Goal: Task Accomplishment & Management: Manage account settings

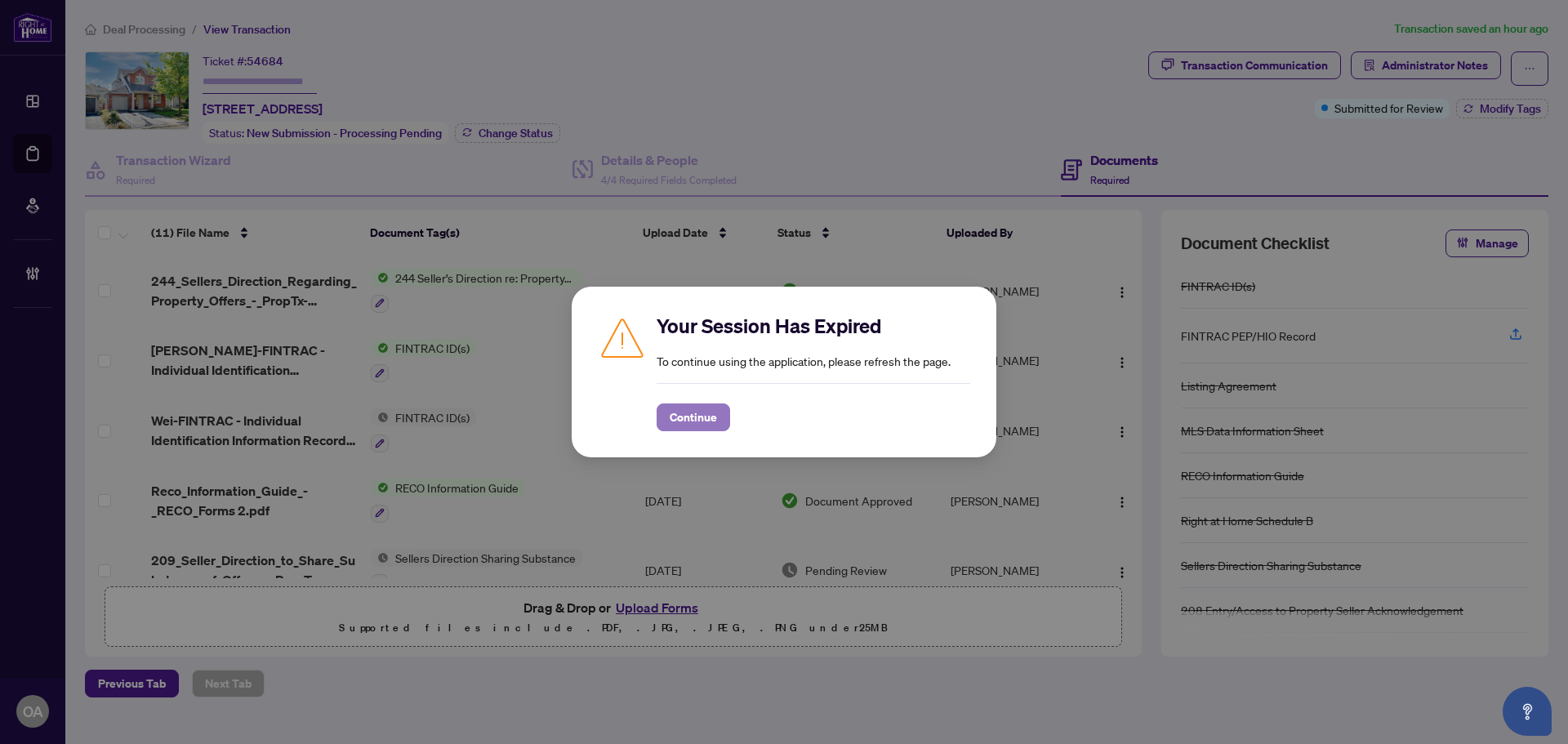
click at [671, 411] on span "Continue" at bounding box center [693, 417] width 48 height 26
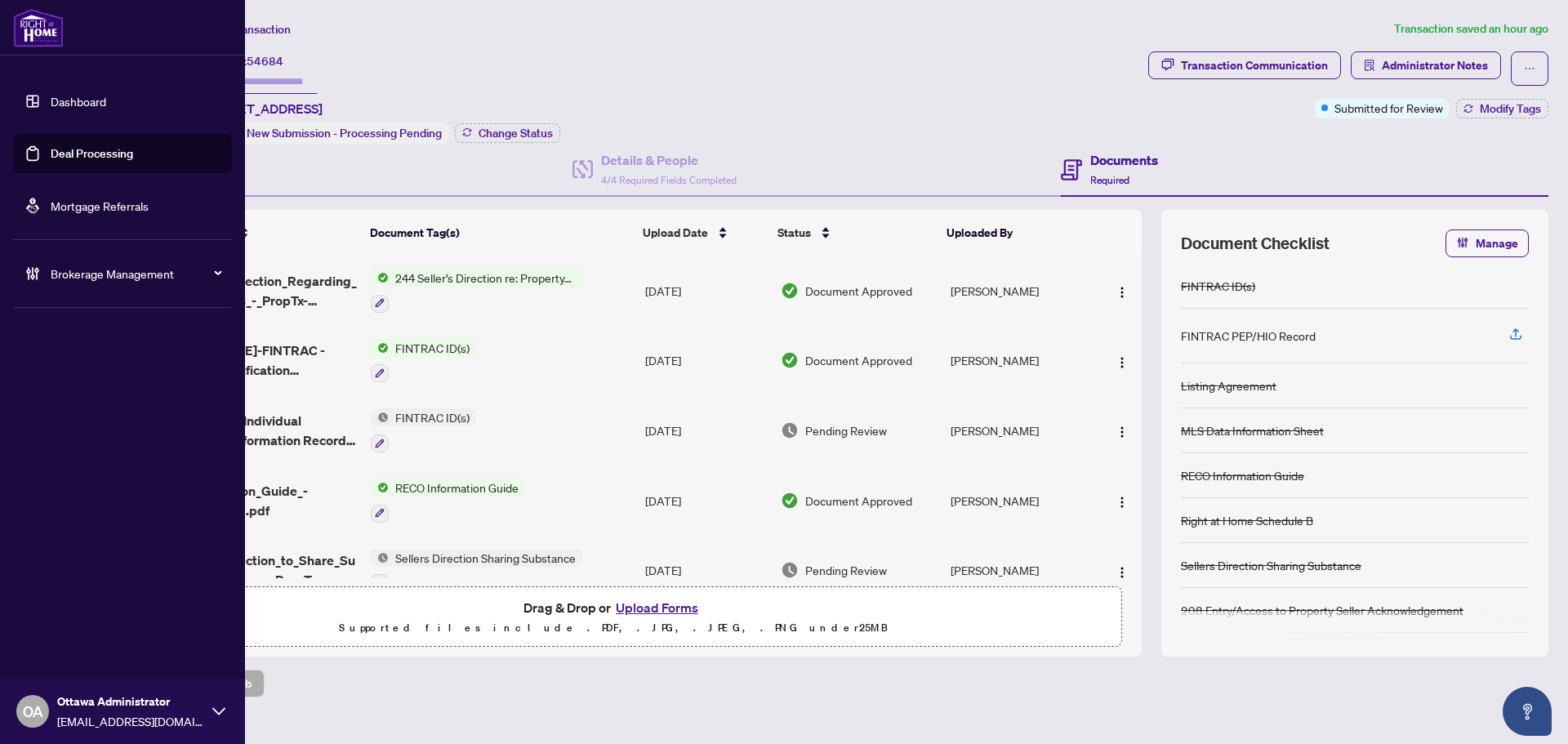
click at [133, 146] on link "Deal Processing" at bounding box center [91, 153] width 83 height 15
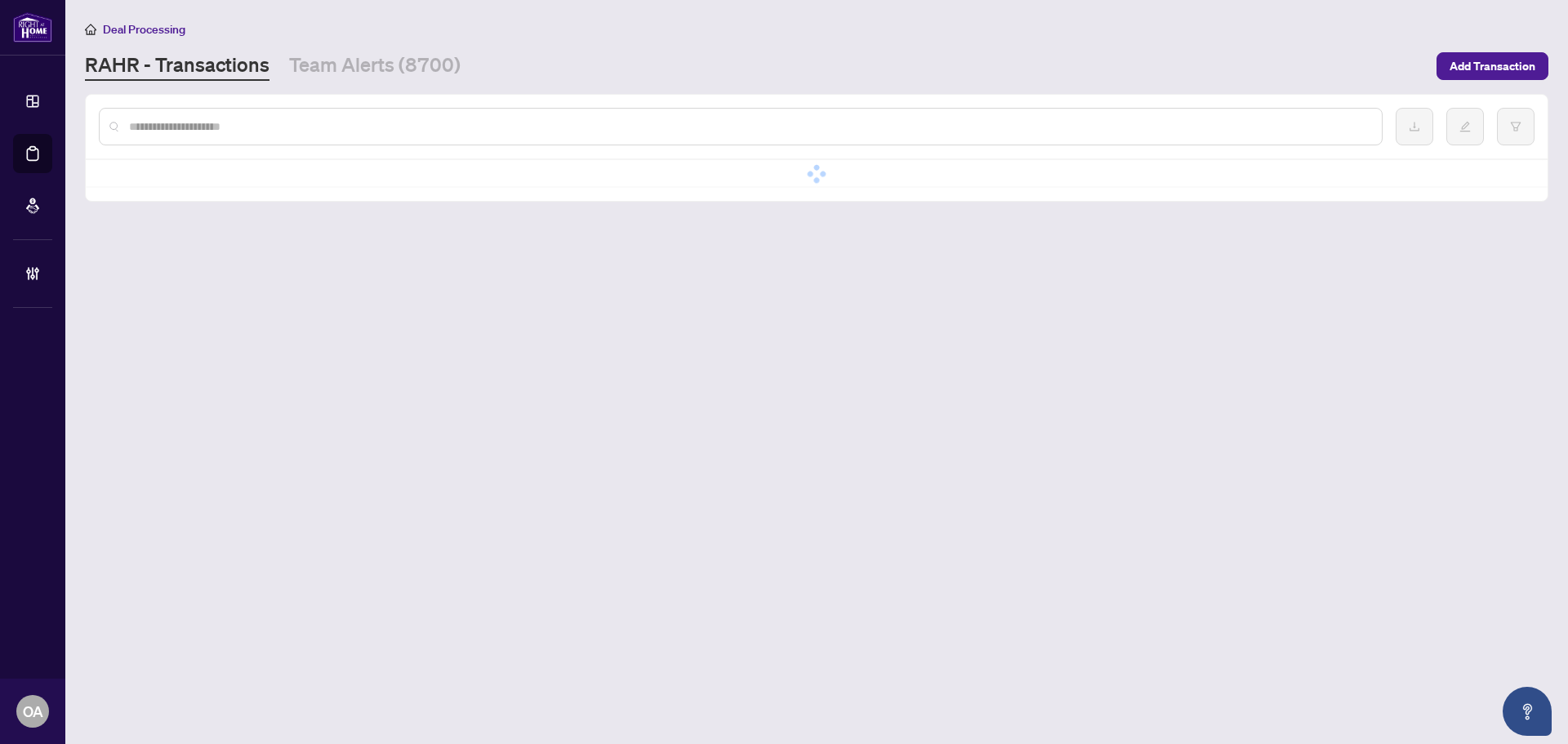
drag, startPoint x: 314, startPoint y: 113, endPoint x: 310, endPoint y: 122, distance: 9.8
click at [313, 117] on div at bounding box center [741, 126] width 1283 height 38
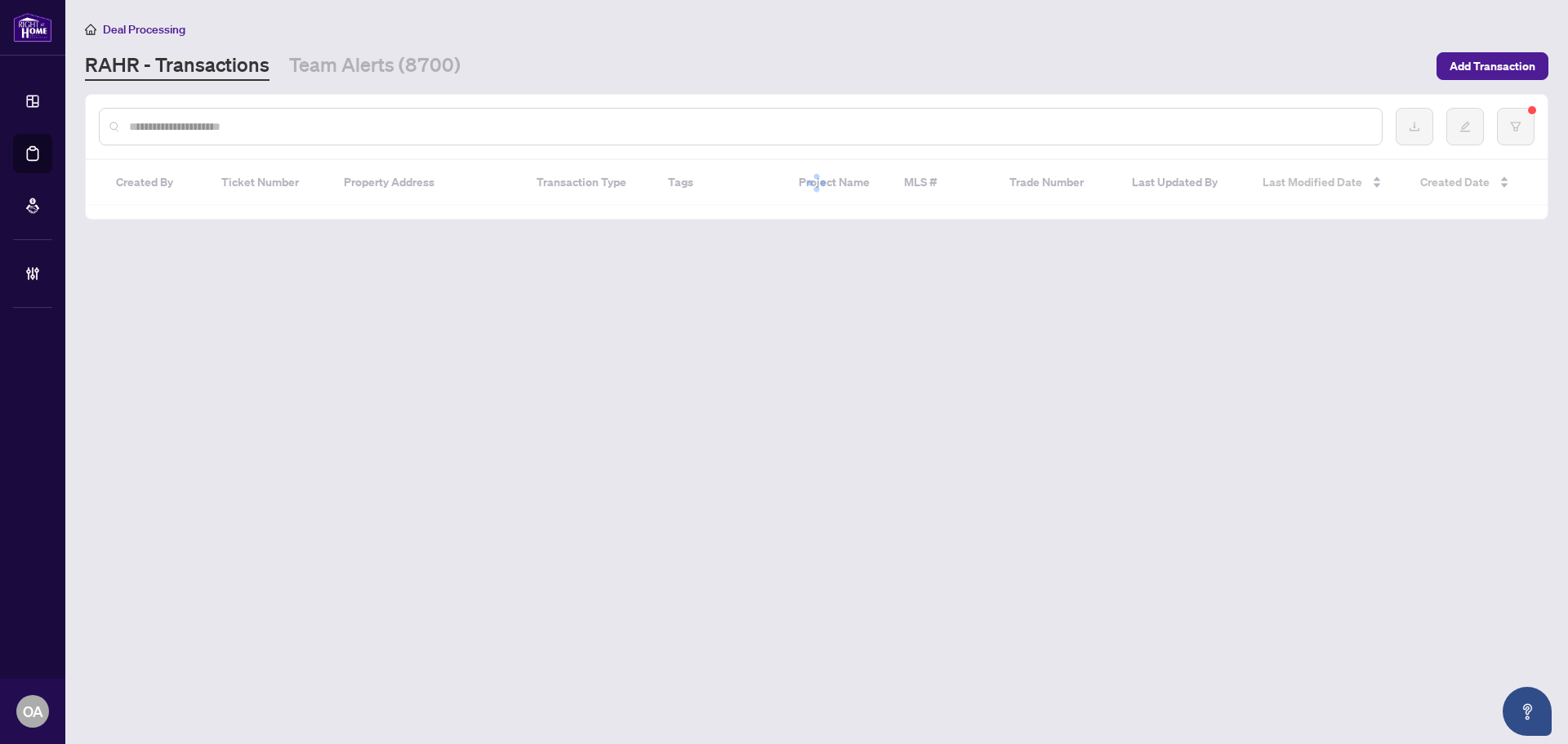
click at [303, 124] on input "text" at bounding box center [749, 126] width 1239 height 18
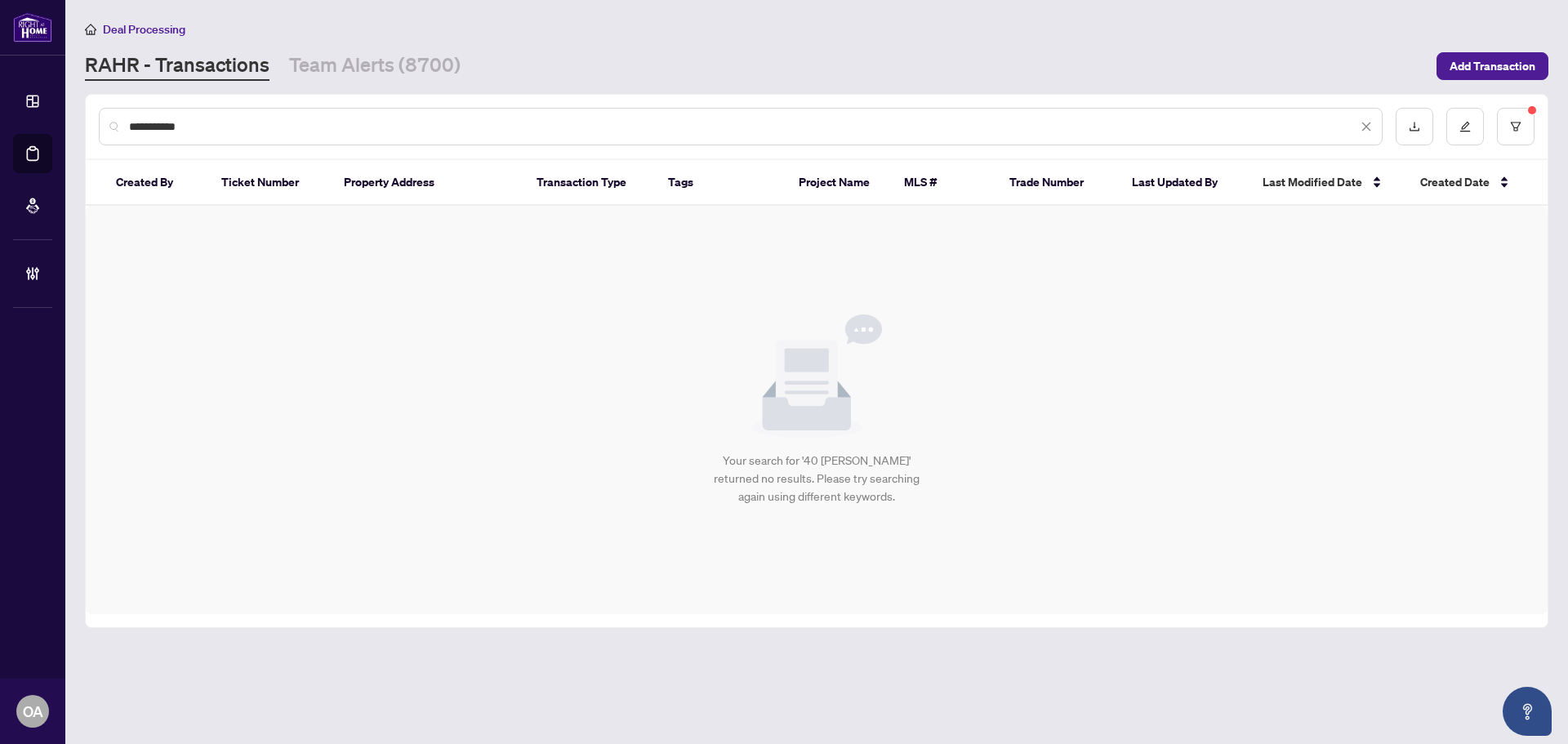
type input "**********"
drag, startPoint x: 1539, startPoint y: 118, endPoint x: 1519, endPoint y: 122, distance: 20.4
click at [1537, 119] on div "**********" at bounding box center [817, 126] width 1462 height 64
click at [1519, 122] on icon "filter" at bounding box center [1516, 125] width 10 height 9
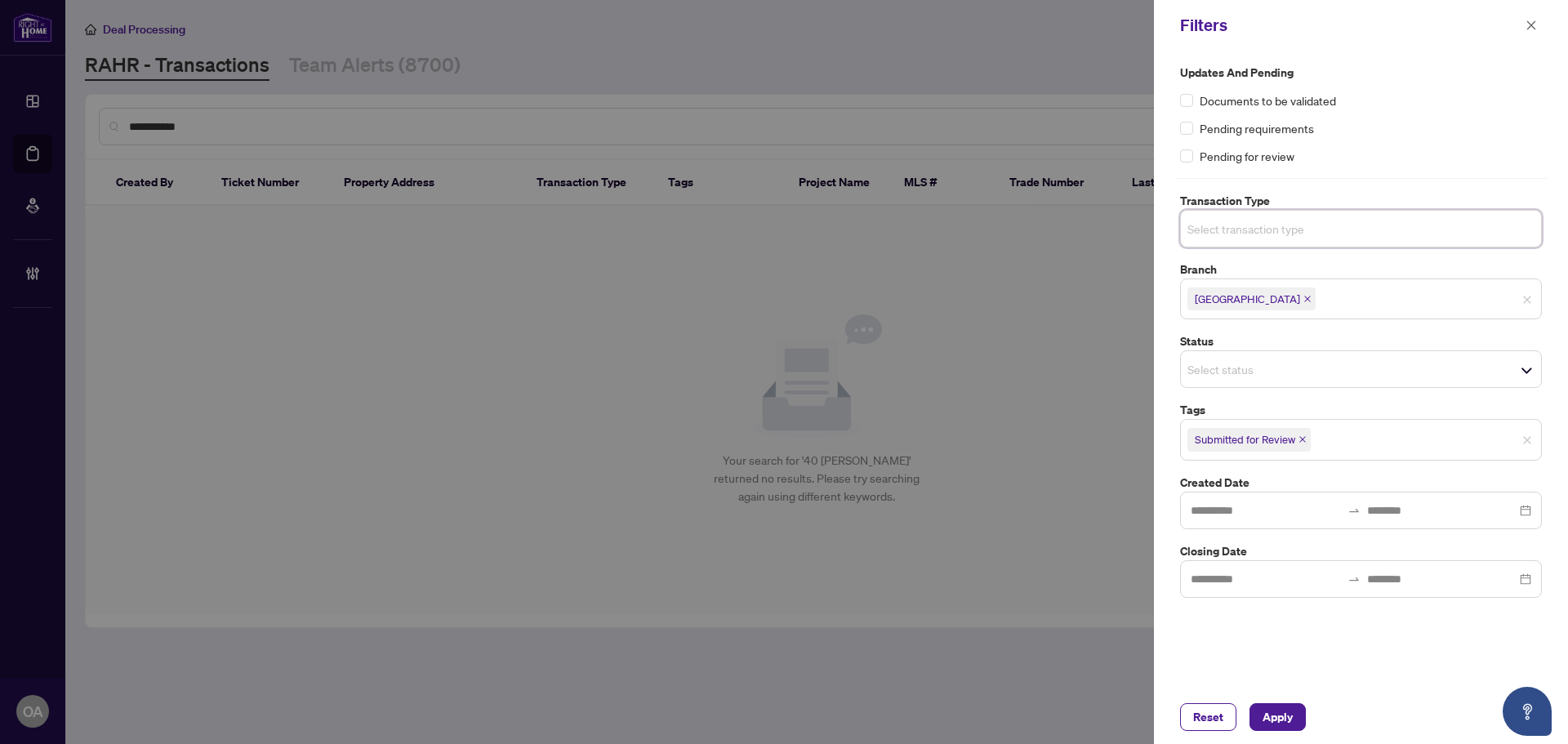
drag, startPoint x: 1528, startPoint y: 441, endPoint x: 1514, endPoint y: 456, distance: 20.5
click at [1297, 724] on button "Apply" at bounding box center [1277, 717] width 56 height 28
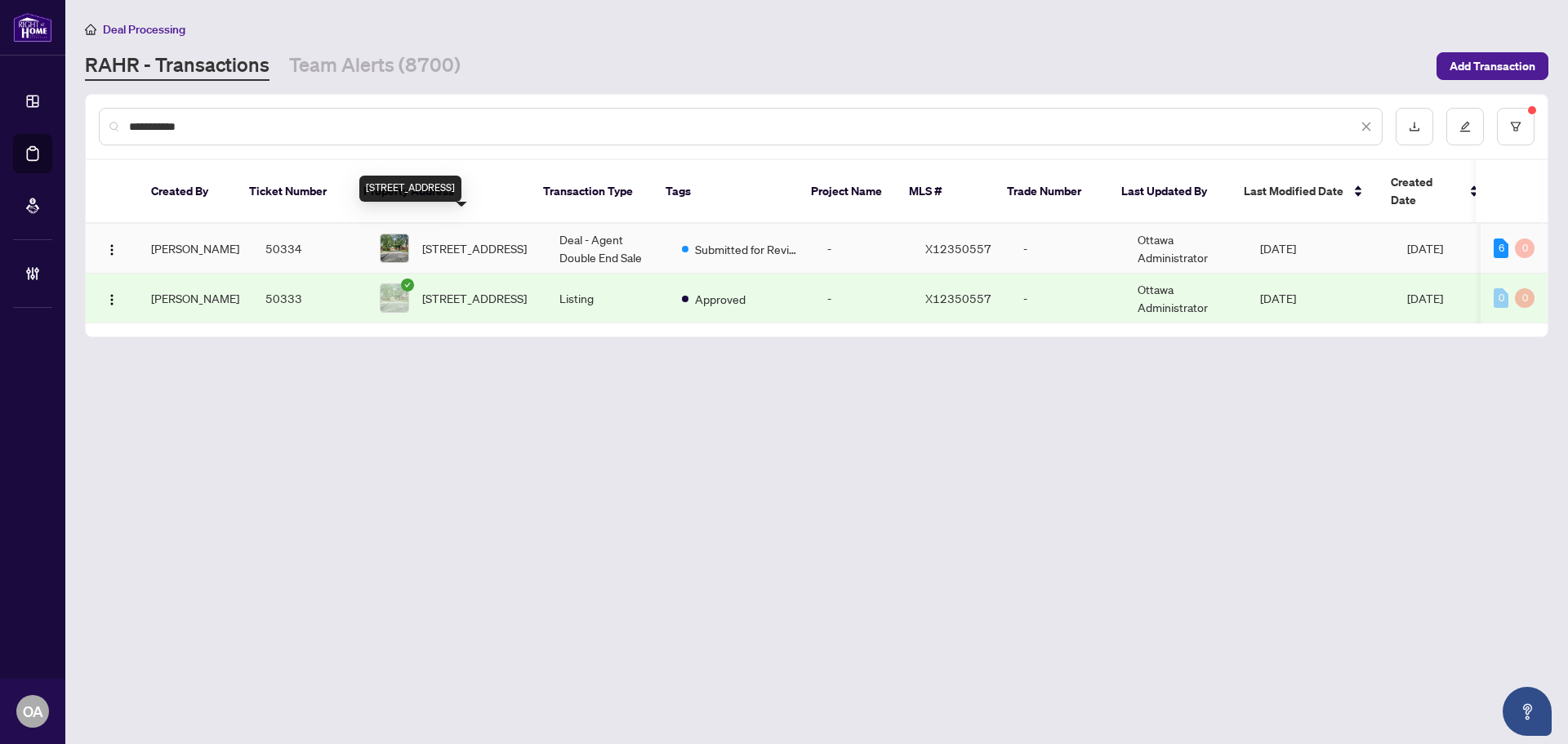
click at [438, 239] on span "40 Kettering Private, Ottawa, Ontario K1V 0X8, Canada" at bounding box center [474, 248] width 105 height 18
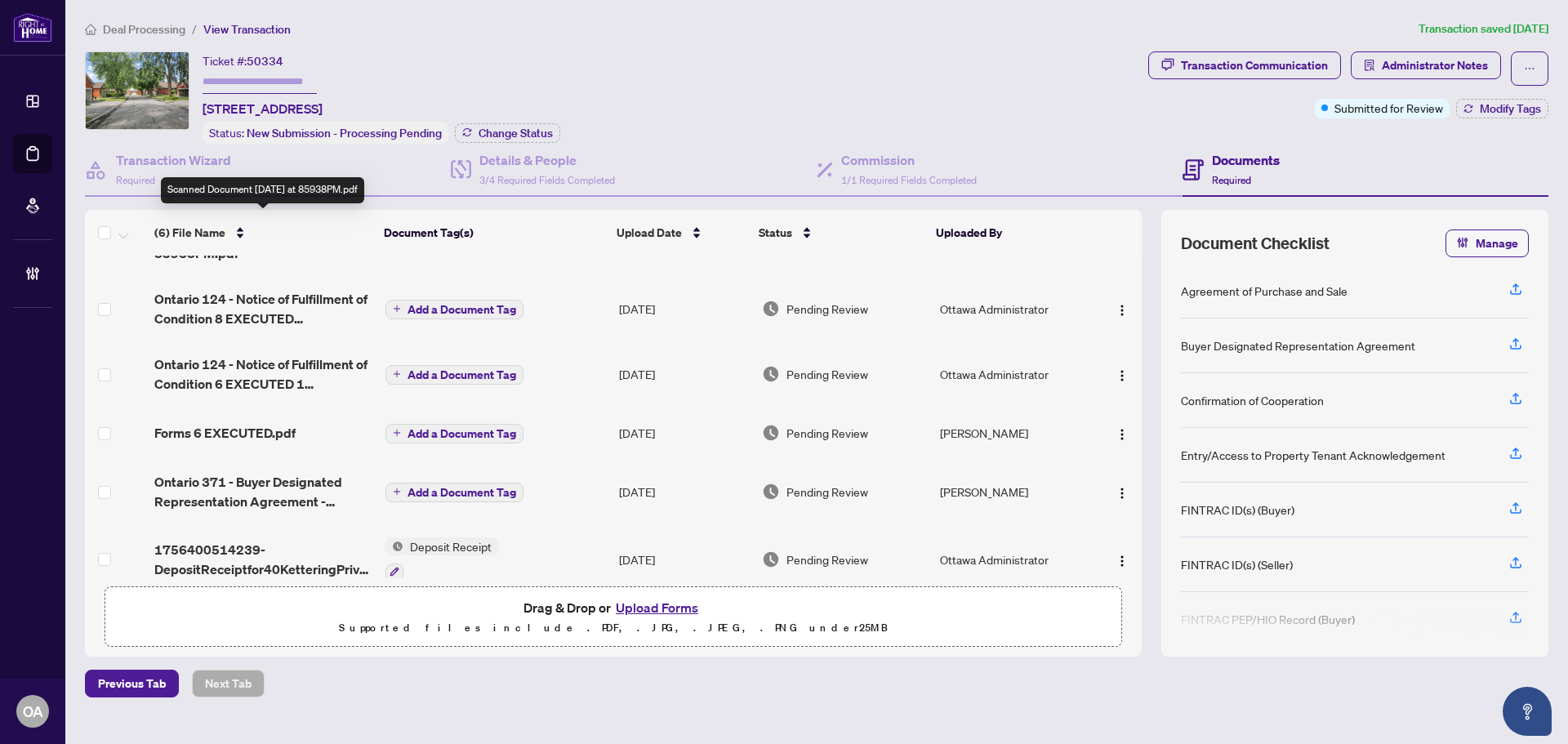
scroll to position [66, 0]
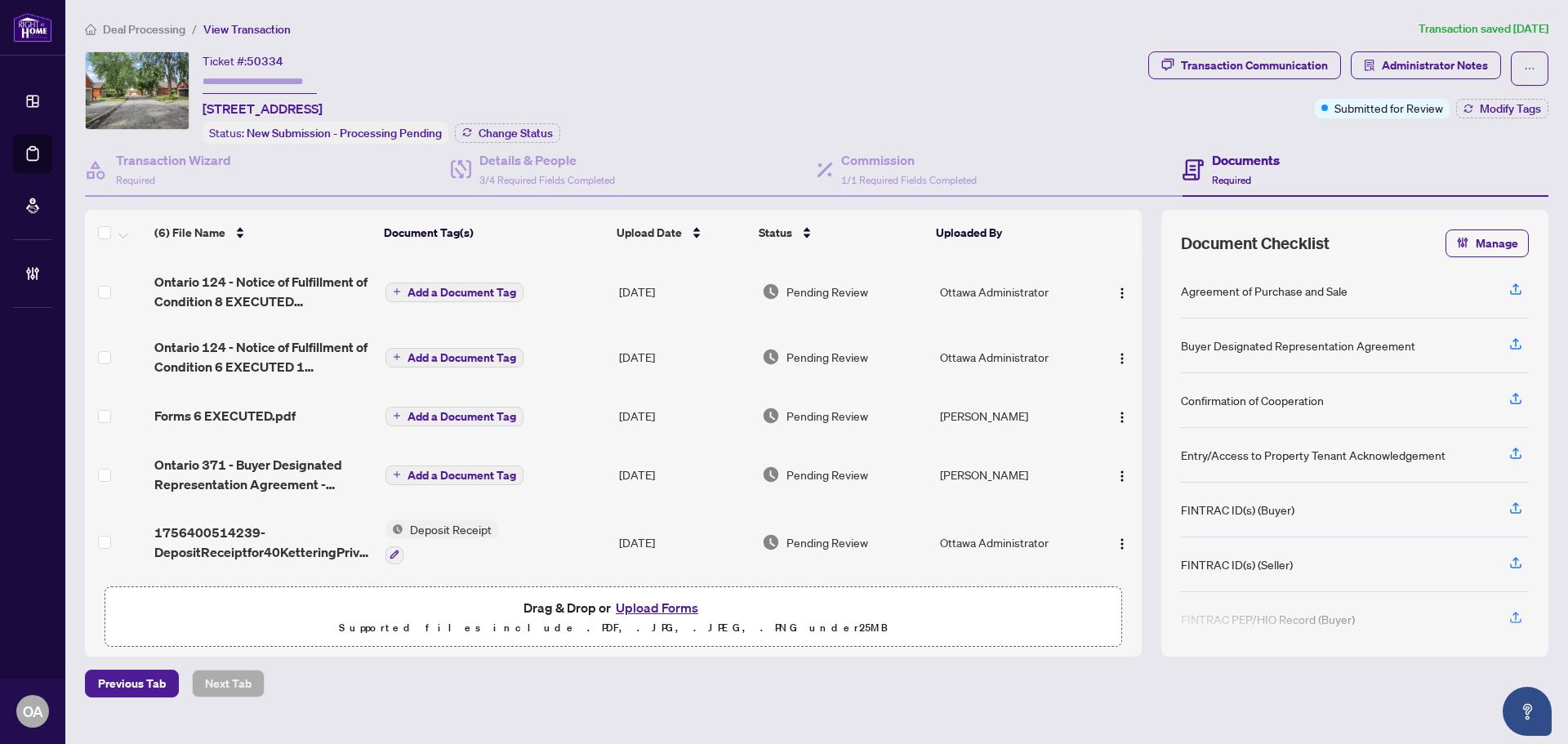
click at [267, 406] on span "Forms 6 EXECUTED.pdf" at bounding box center [225, 415] width 141 height 19
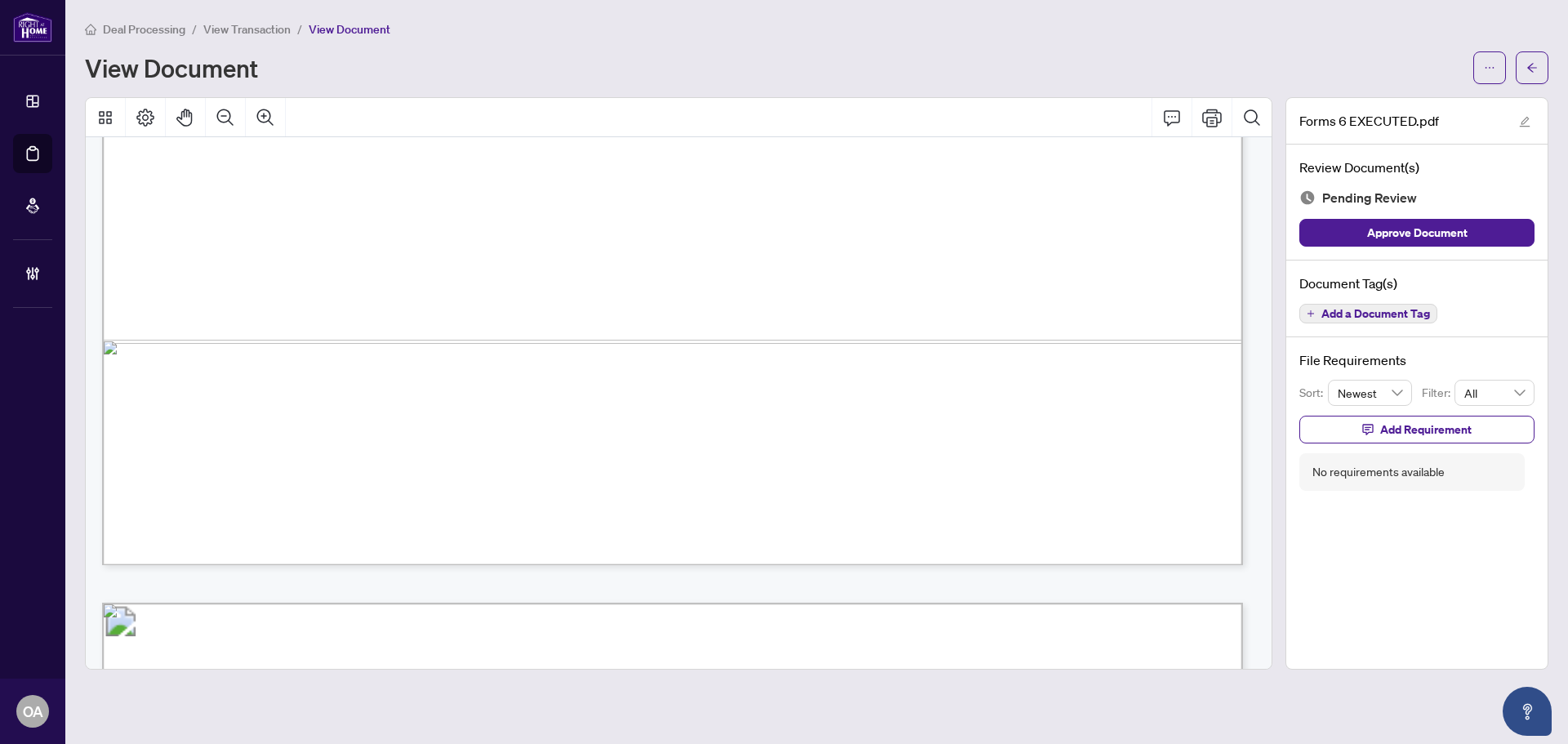
scroll to position [3898, 0]
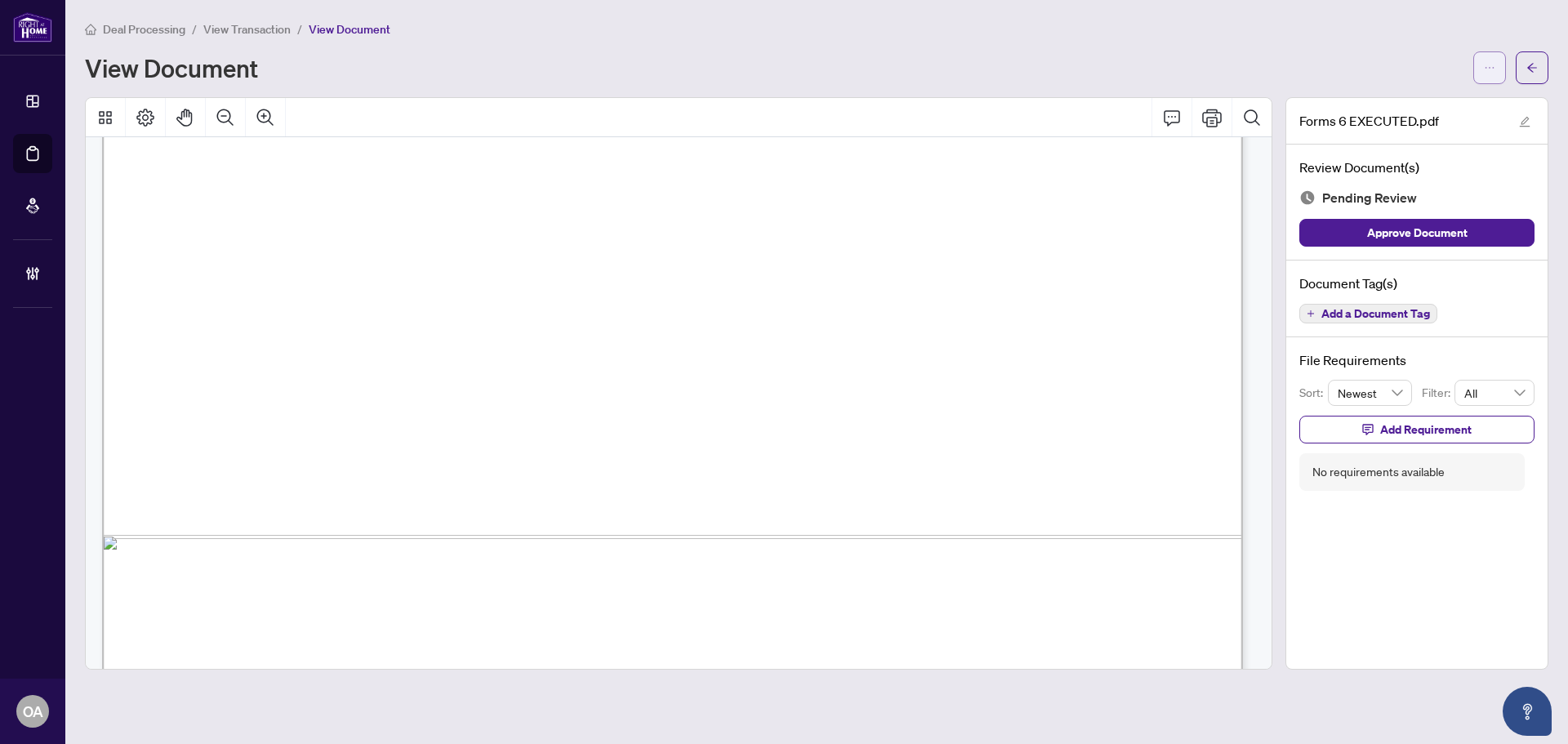
click at [1492, 58] on span "button" at bounding box center [1489, 67] width 12 height 26
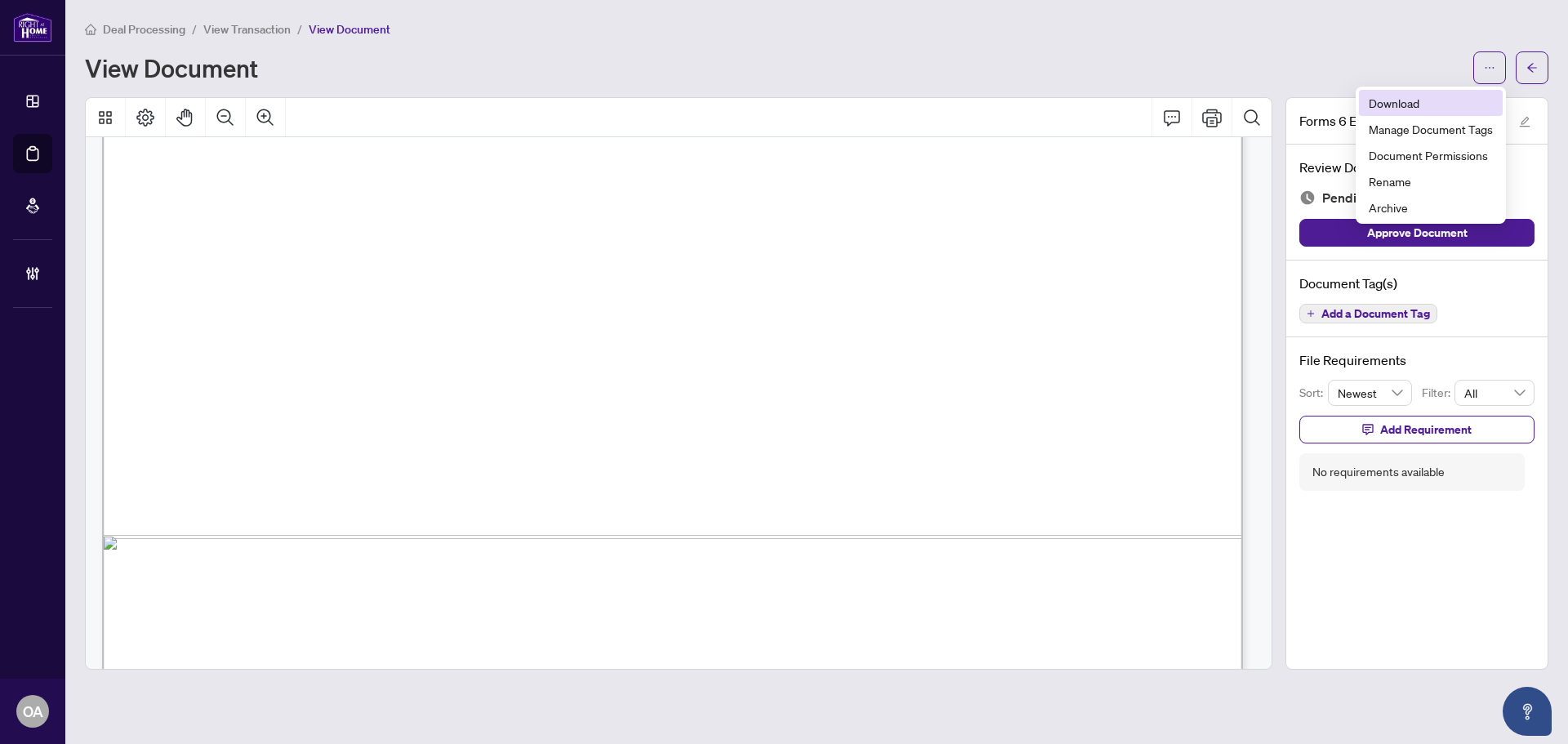
click at [1431, 92] on li "Download" at bounding box center [1431, 102] width 144 height 26
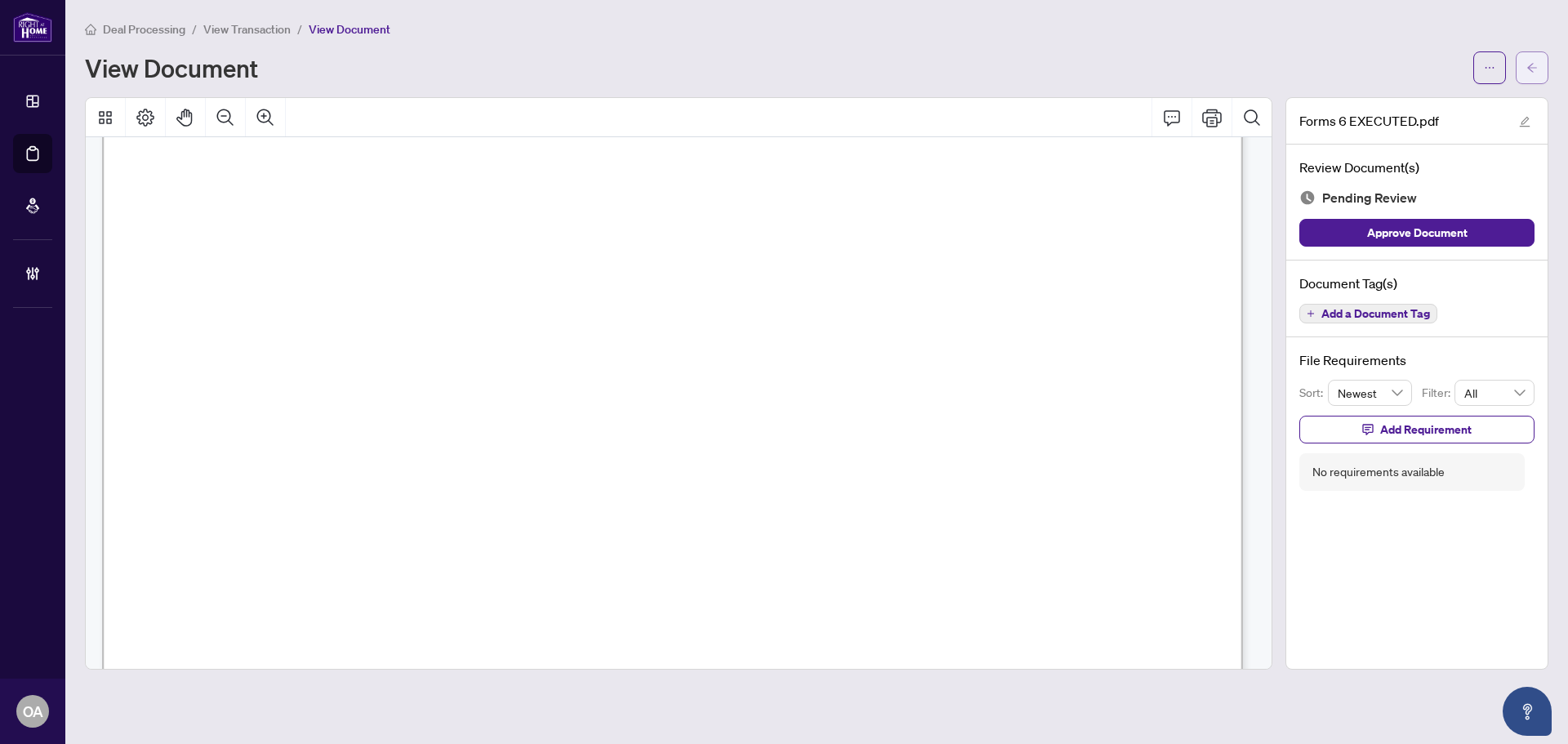
click at [1534, 69] on icon "arrow-left" at bounding box center [1532, 68] width 12 height 12
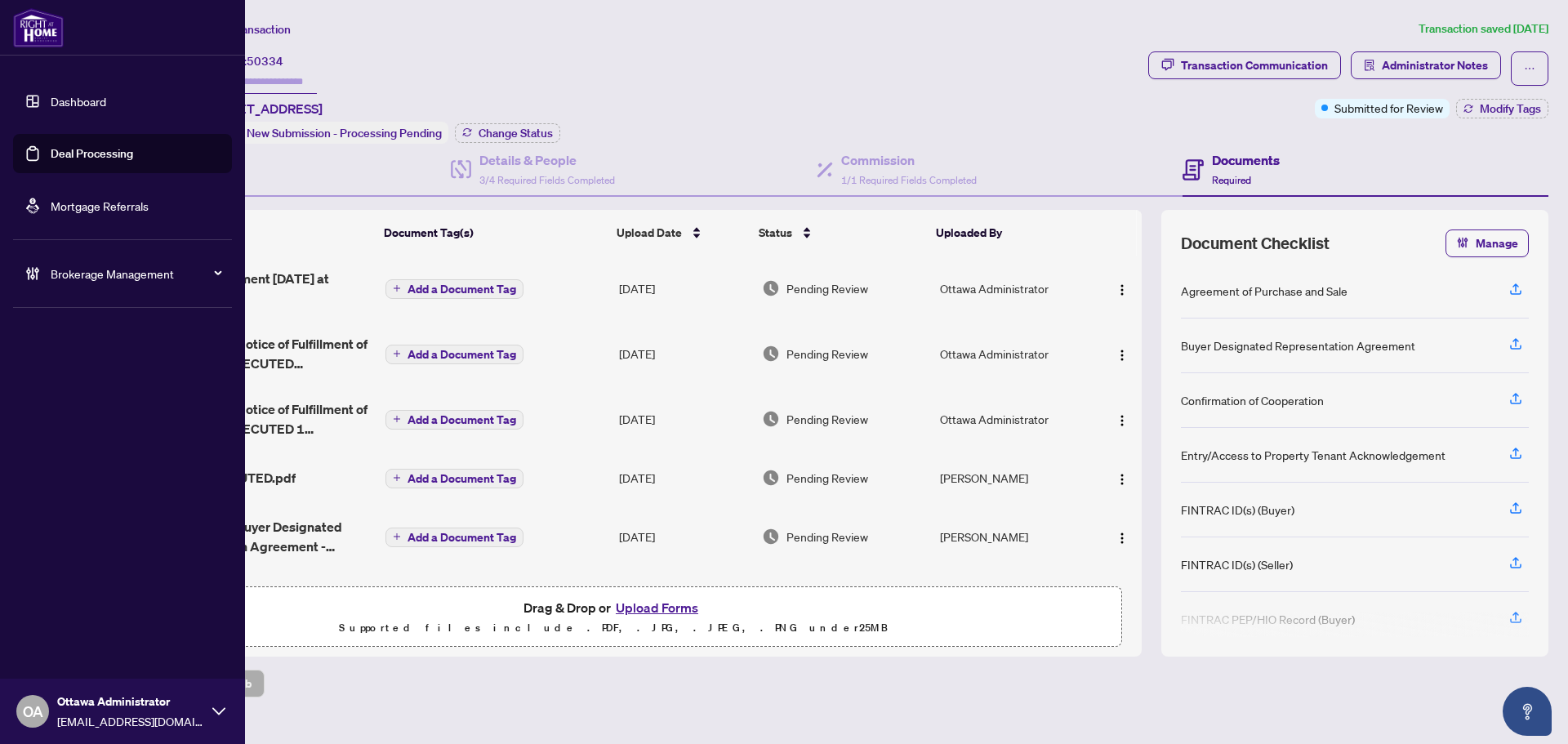
click at [51, 160] on link "Deal Processing" at bounding box center [91, 153] width 83 height 15
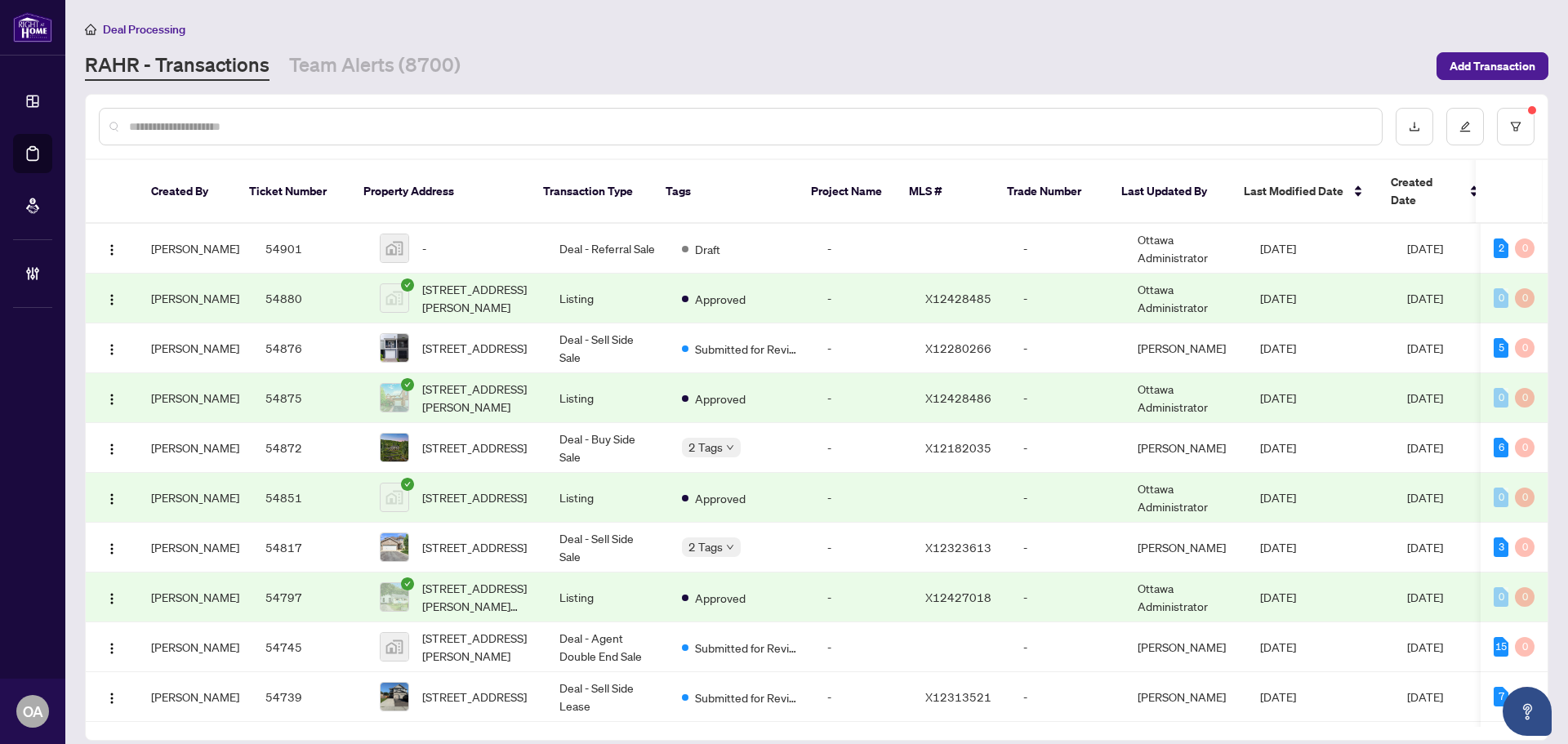
click at [453, 125] on input "text" at bounding box center [749, 126] width 1239 height 18
type input "**********"
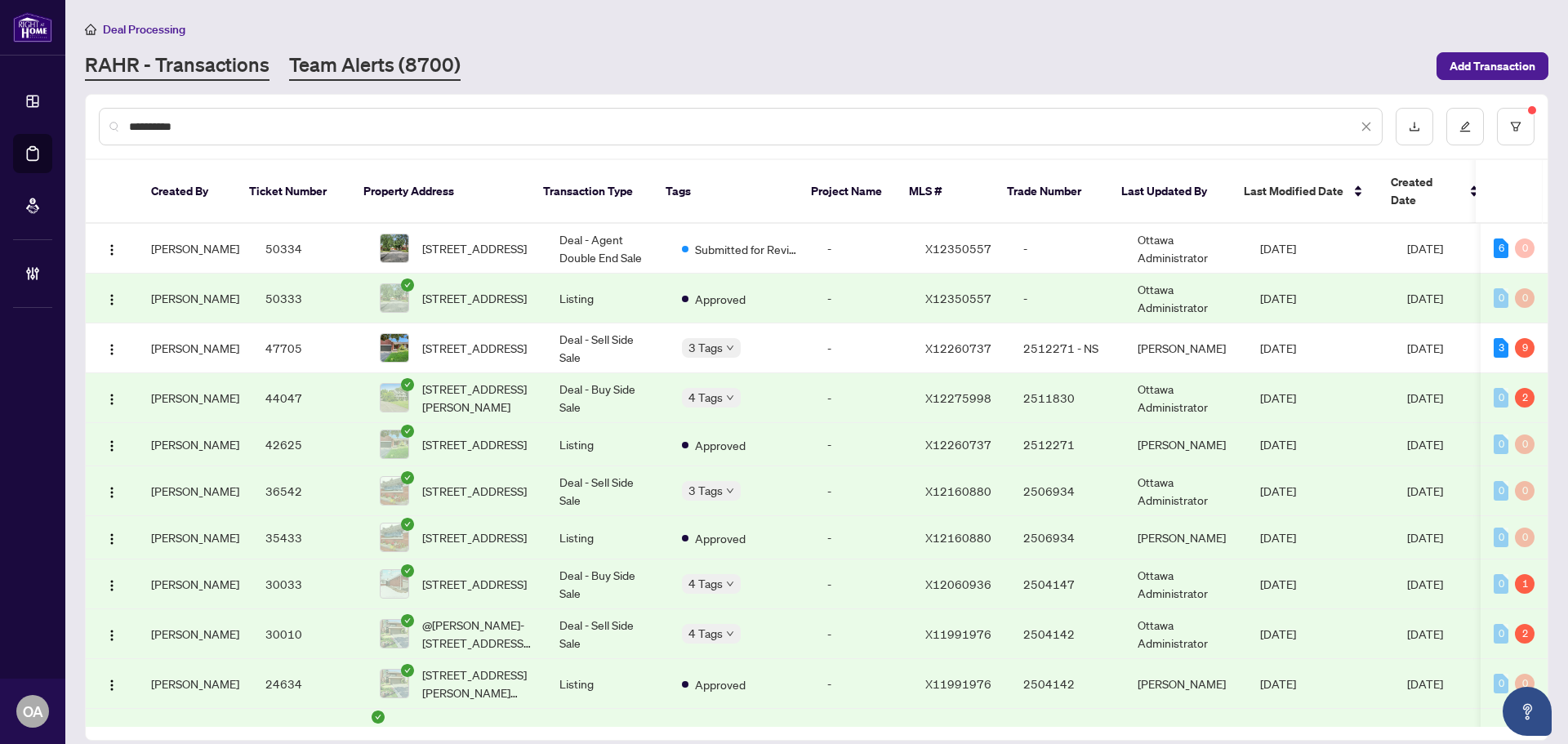
click at [317, 72] on link "Team Alerts (8700)" at bounding box center [374, 66] width 171 height 29
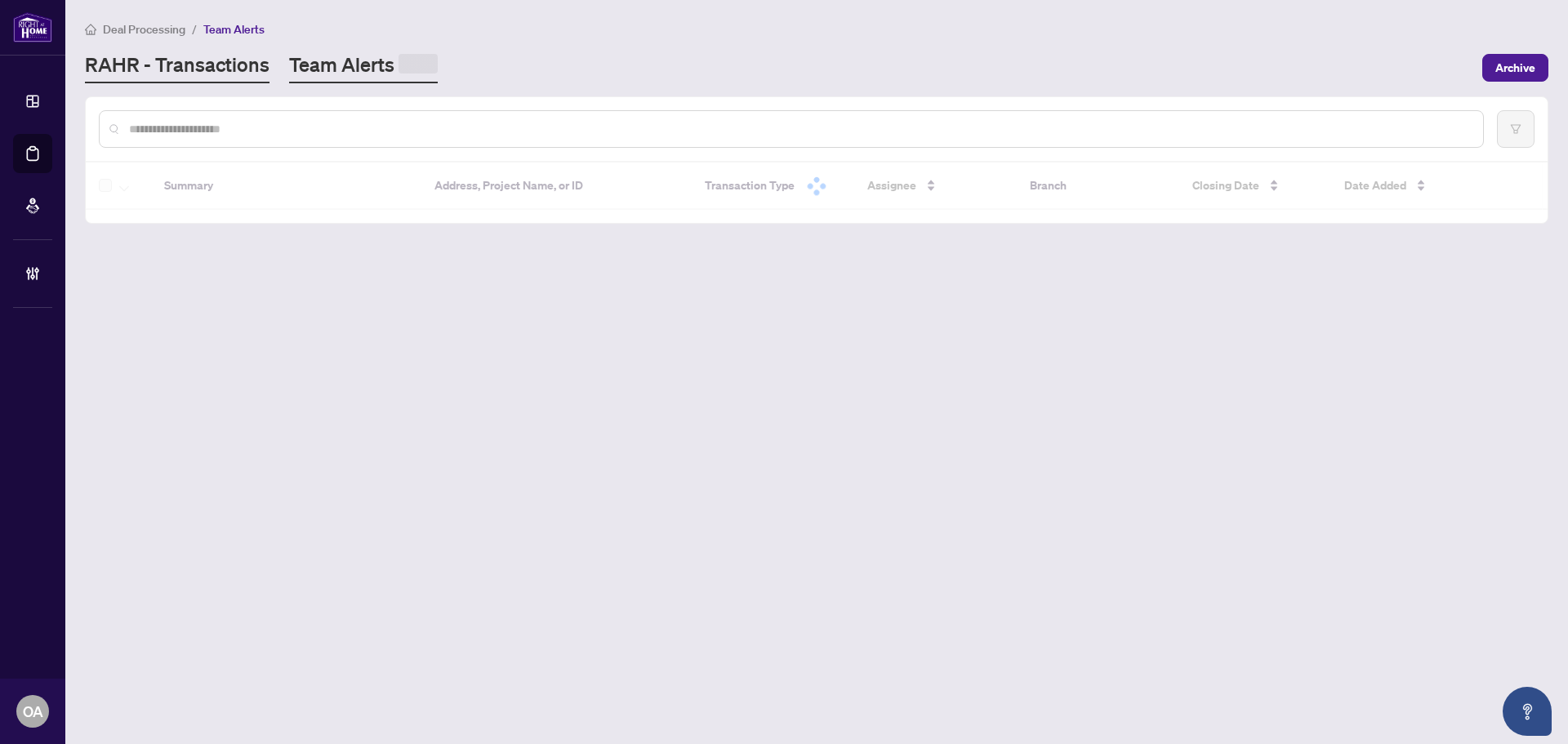
click at [229, 71] on link "RAHR - Transactions" at bounding box center [177, 67] width 185 height 32
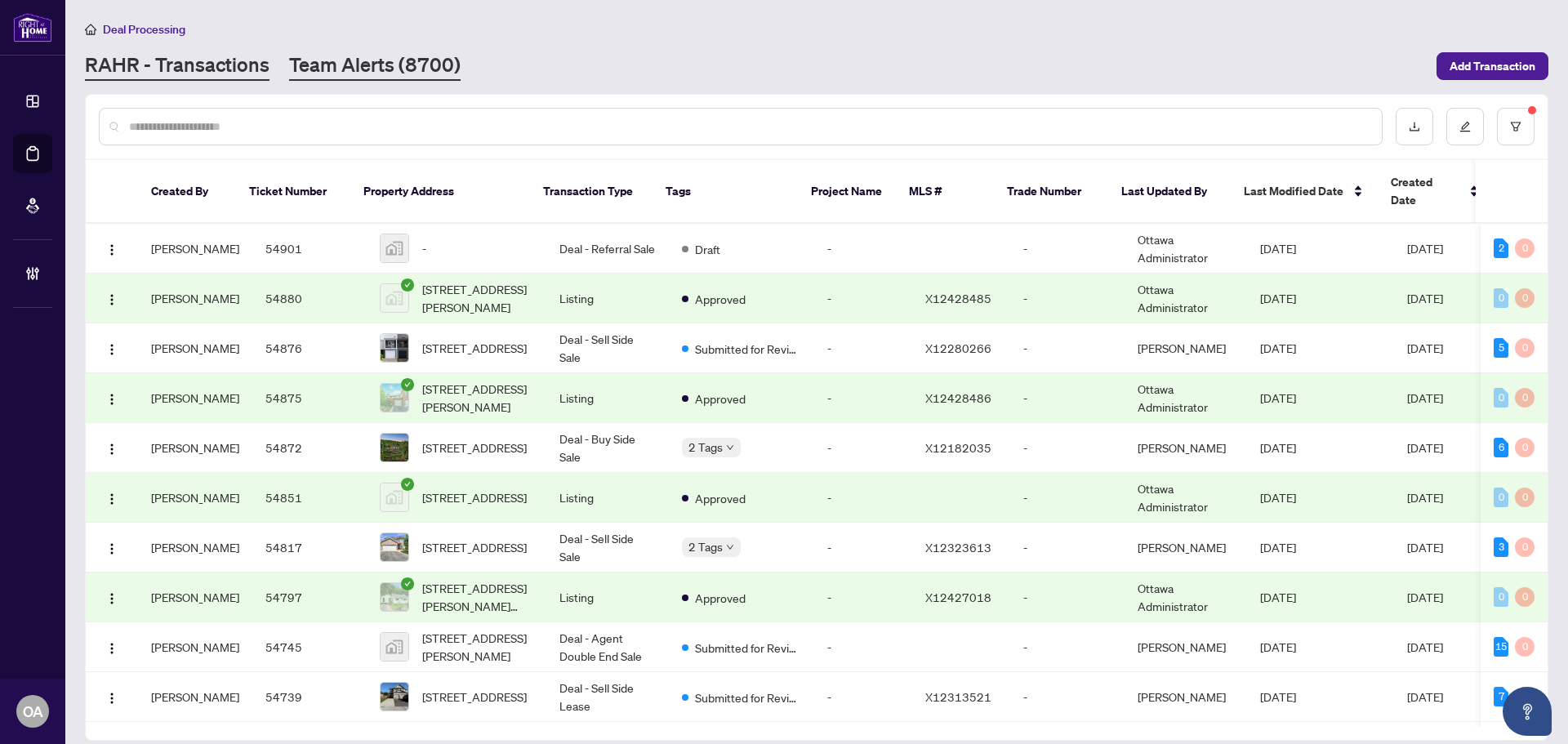
click at [314, 65] on link "Team Alerts (8700)" at bounding box center [374, 66] width 171 height 29
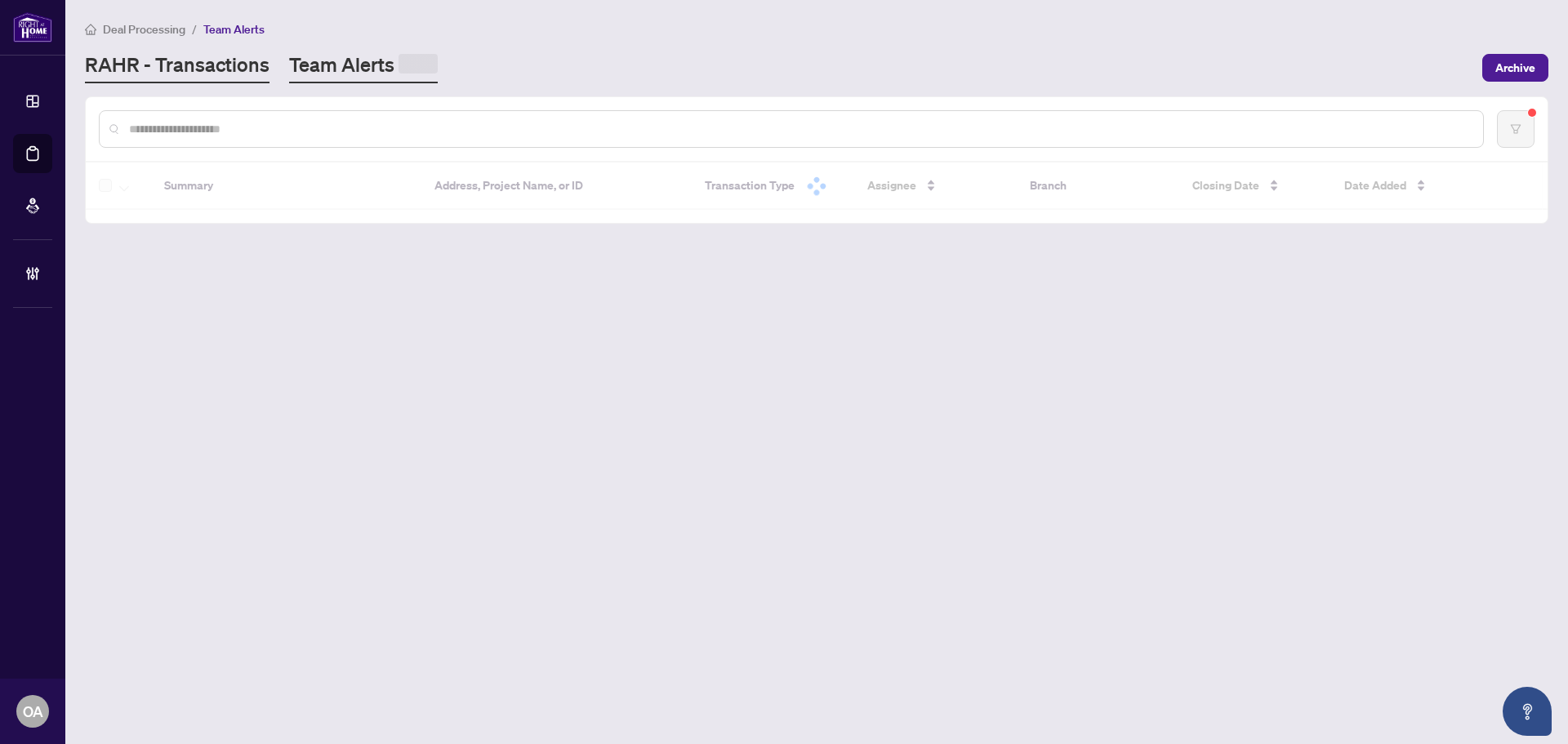
click at [207, 65] on link "RAHR - Transactions" at bounding box center [177, 67] width 185 height 32
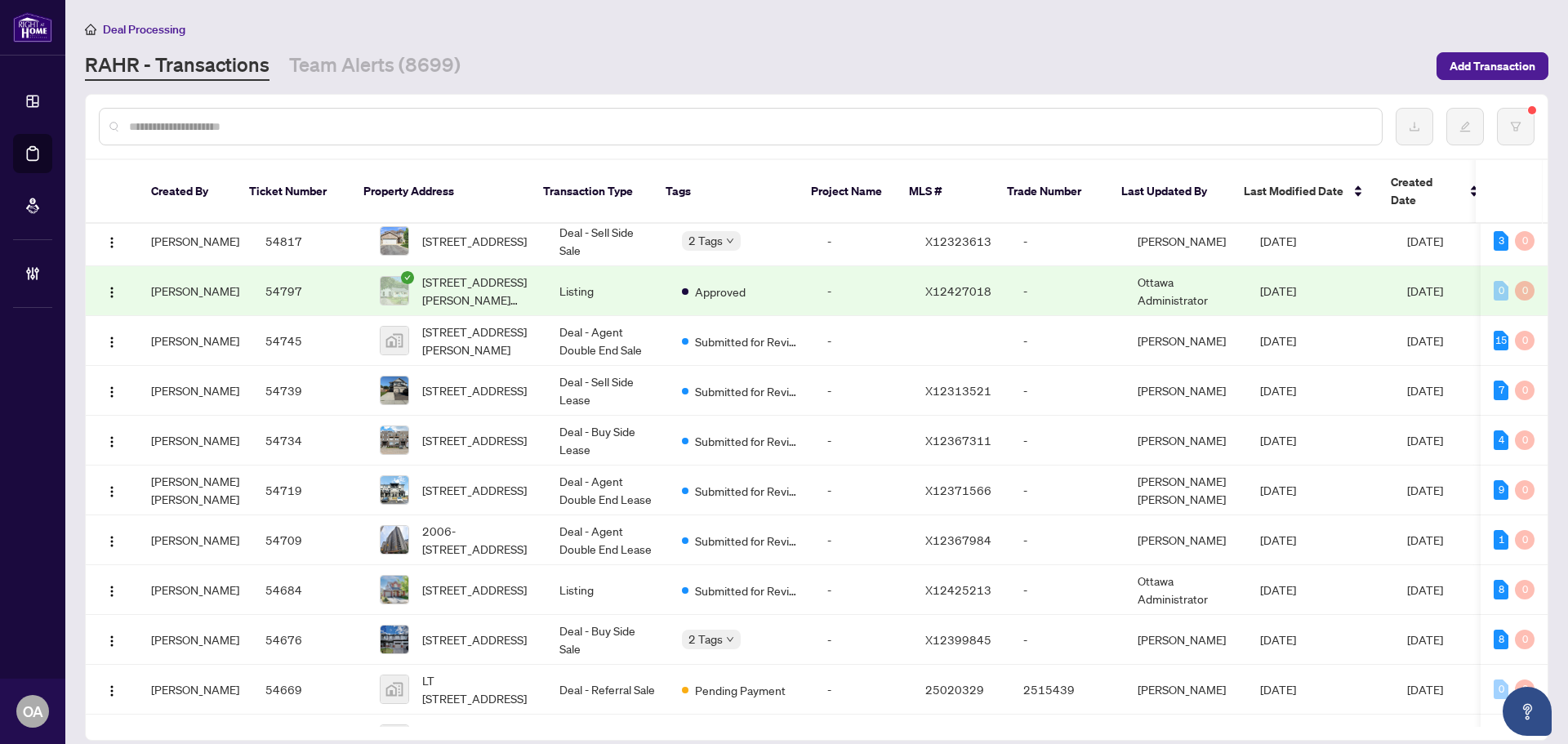
scroll to position [498, 0]
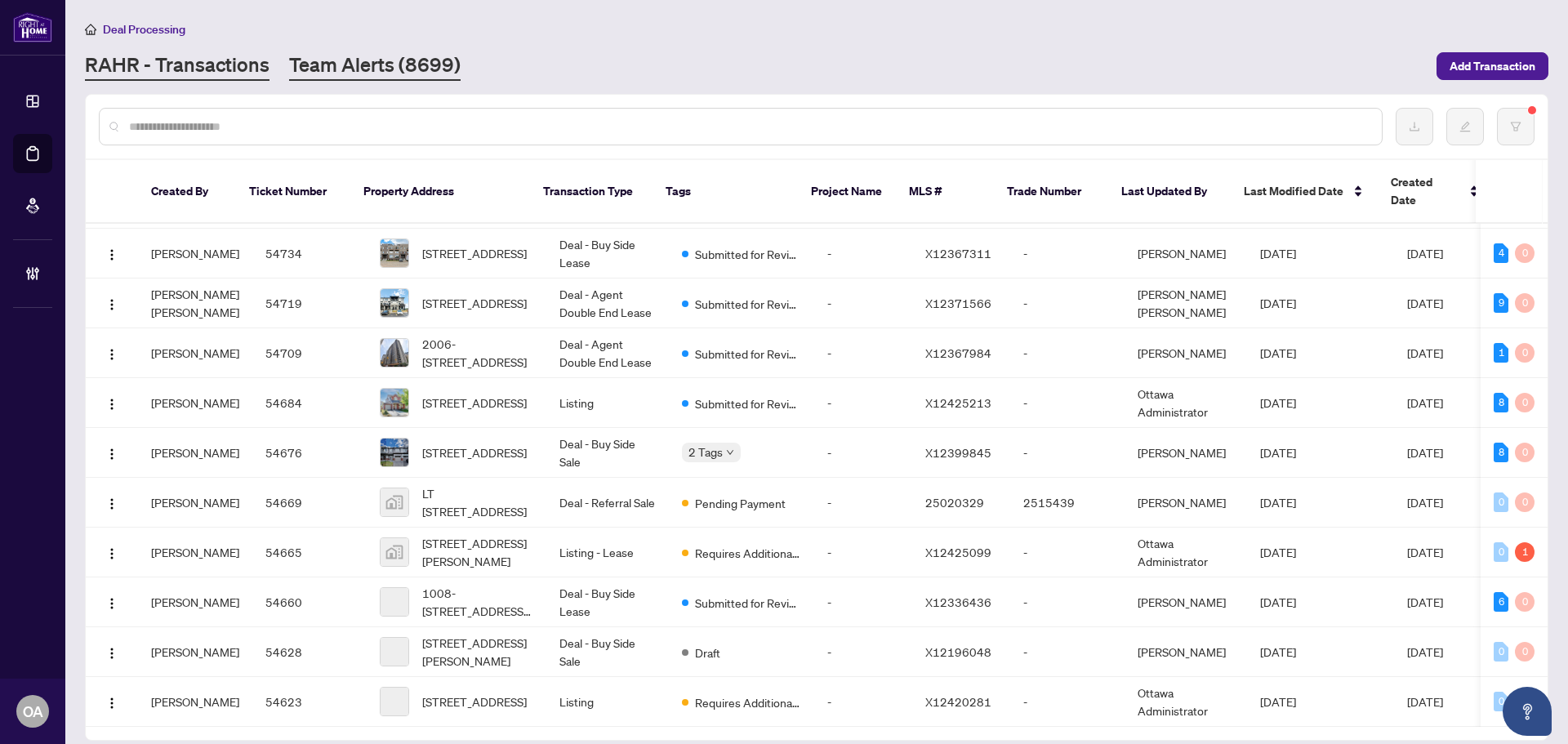
click at [385, 69] on link "Team Alerts (8699)" at bounding box center [374, 66] width 171 height 29
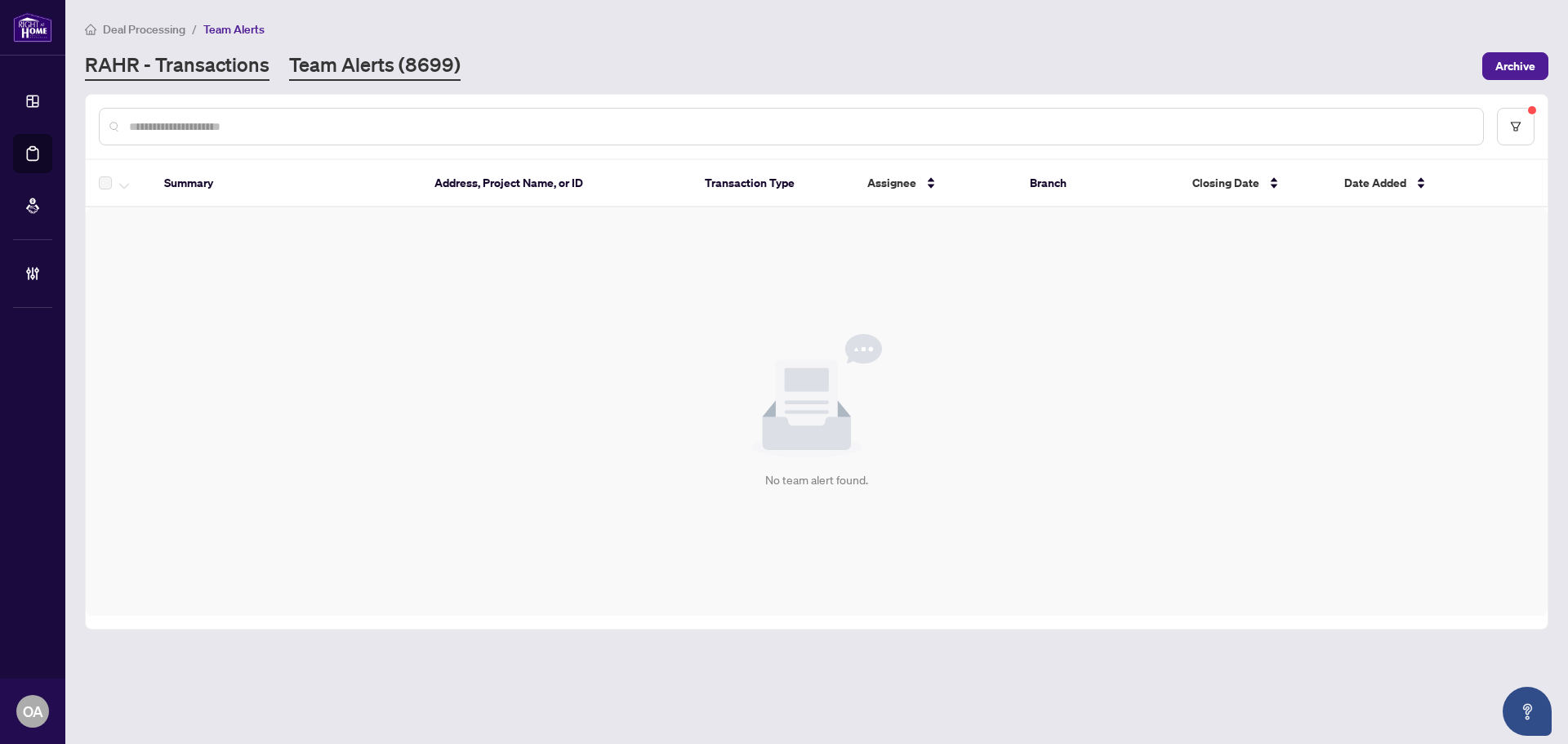
click at [244, 65] on link "RAHR - Transactions" at bounding box center [177, 66] width 185 height 29
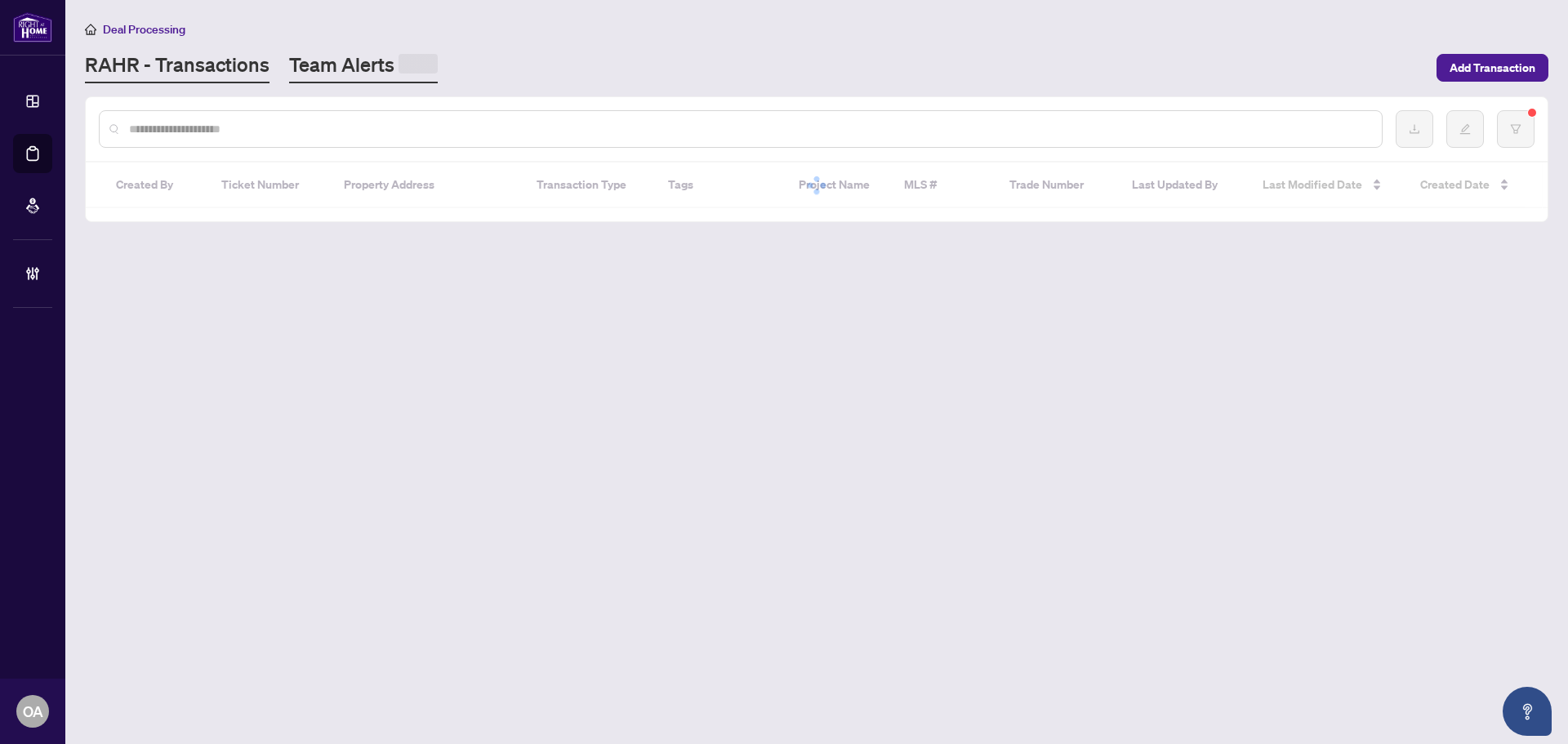
click at [400, 65] on span at bounding box center [418, 63] width 39 height 19
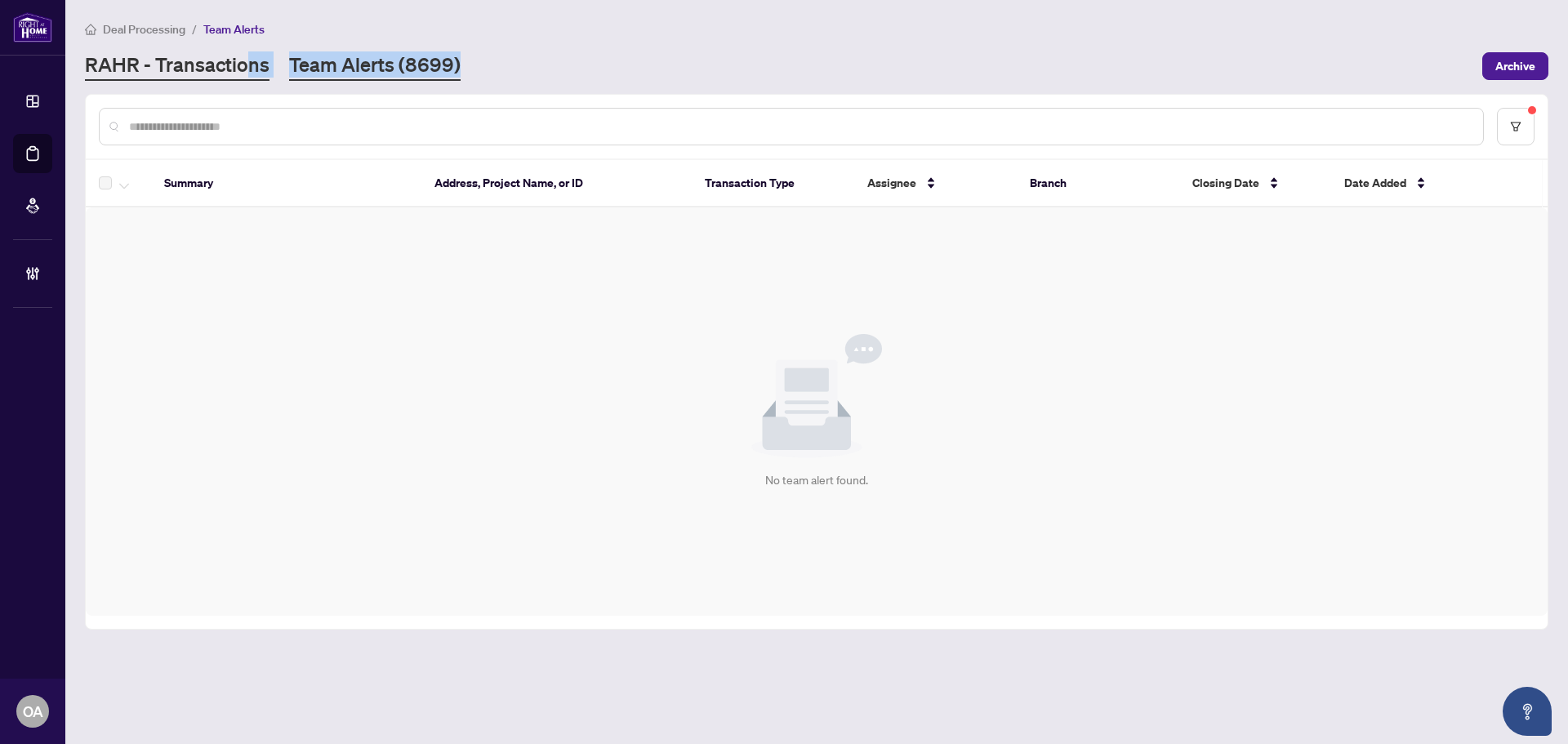
drag, startPoint x: 508, startPoint y: 62, endPoint x: 239, endPoint y: 62, distance: 269.0
click at [240, 62] on div "RAHR - Transactions Team Alerts (8699)" at bounding box center [778, 66] width 1387 height 29
click at [595, 61] on div "RAHR - Transactions Team Alerts (8699)" at bounding box center [778, 66] width 1387 height 29
drag, startPoint x: 520, startPoint y: 59, endPoint x: 183, endPoint y: 59, distance: 337.0
click at [110, 59] on div "RAHR - Transactions Team Alerts (8699)" at bounding box center [778, 66] width 1387 height 29
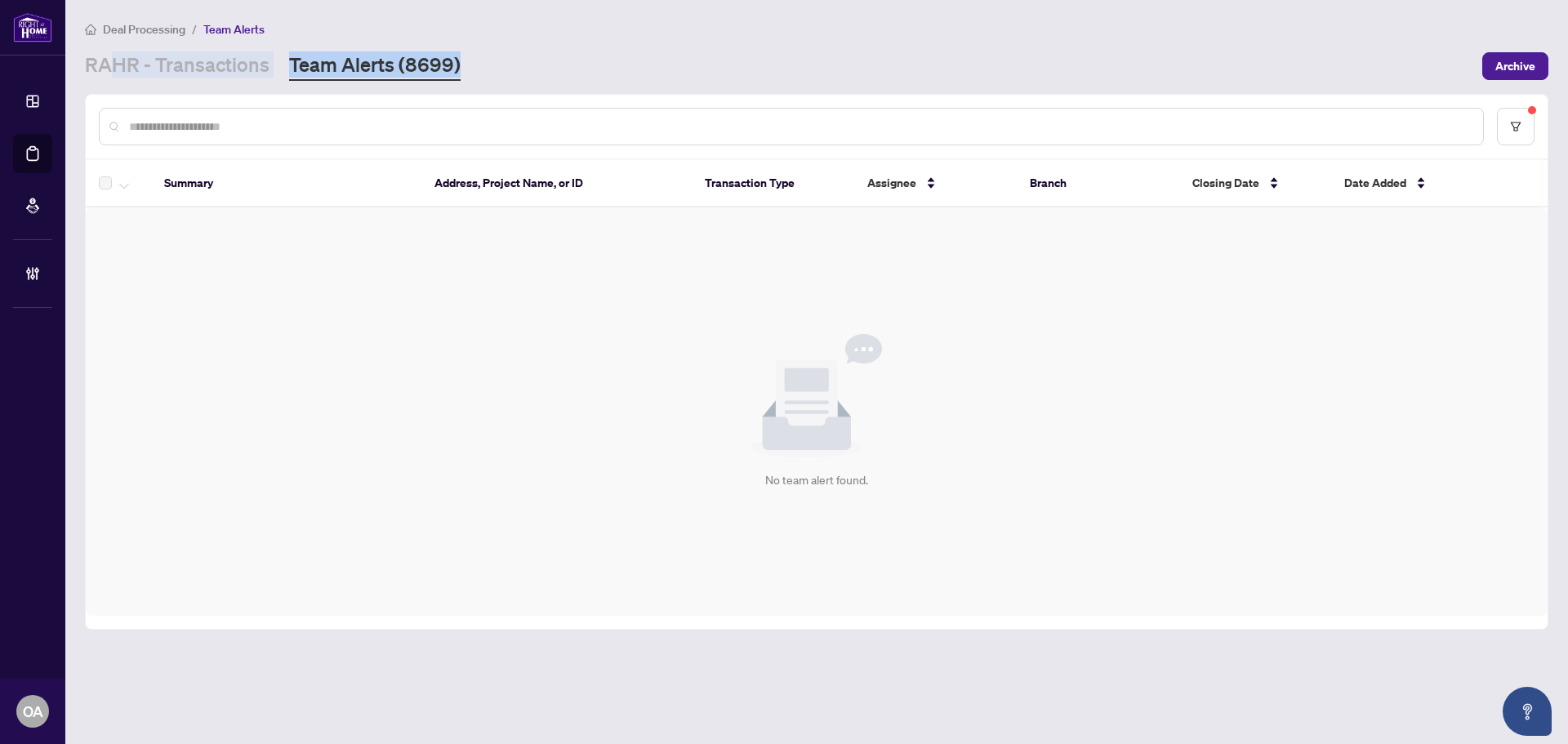
click at [537, 59] on div "RAHR - Transactions Team Alerts (8699)" at bounding box center [778, 66] width 1387 height 29
click at [234, 58] on link "RAHR - Transactions" at bounding box center [177, 66] width 185 height 29
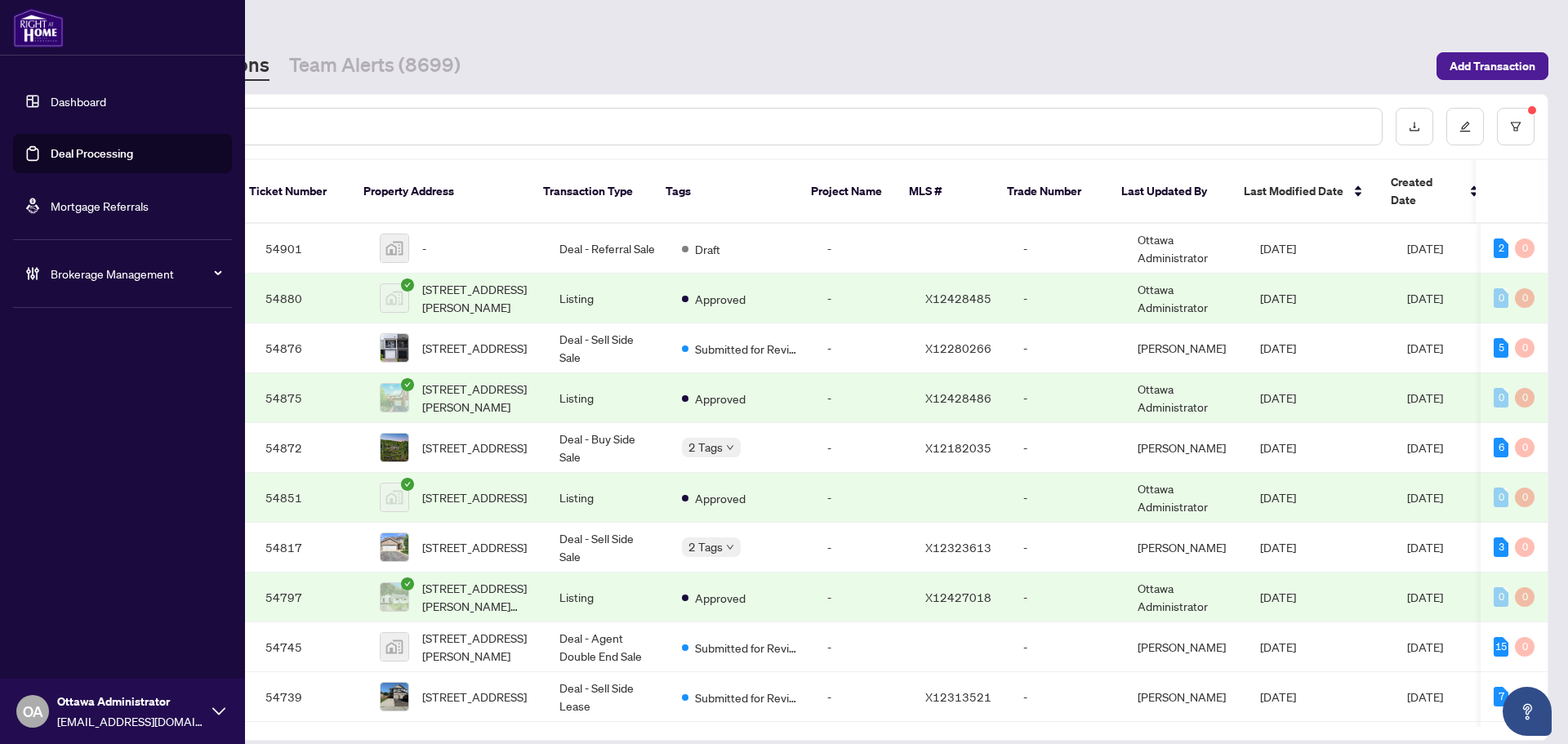
click at [56, 149] on link "Deal Processing" at bounding box center [91, 153] width 83 height 15
click at [76, 149] on link "Deal Processing" at bounding box center [91, 153] width 83 height 15
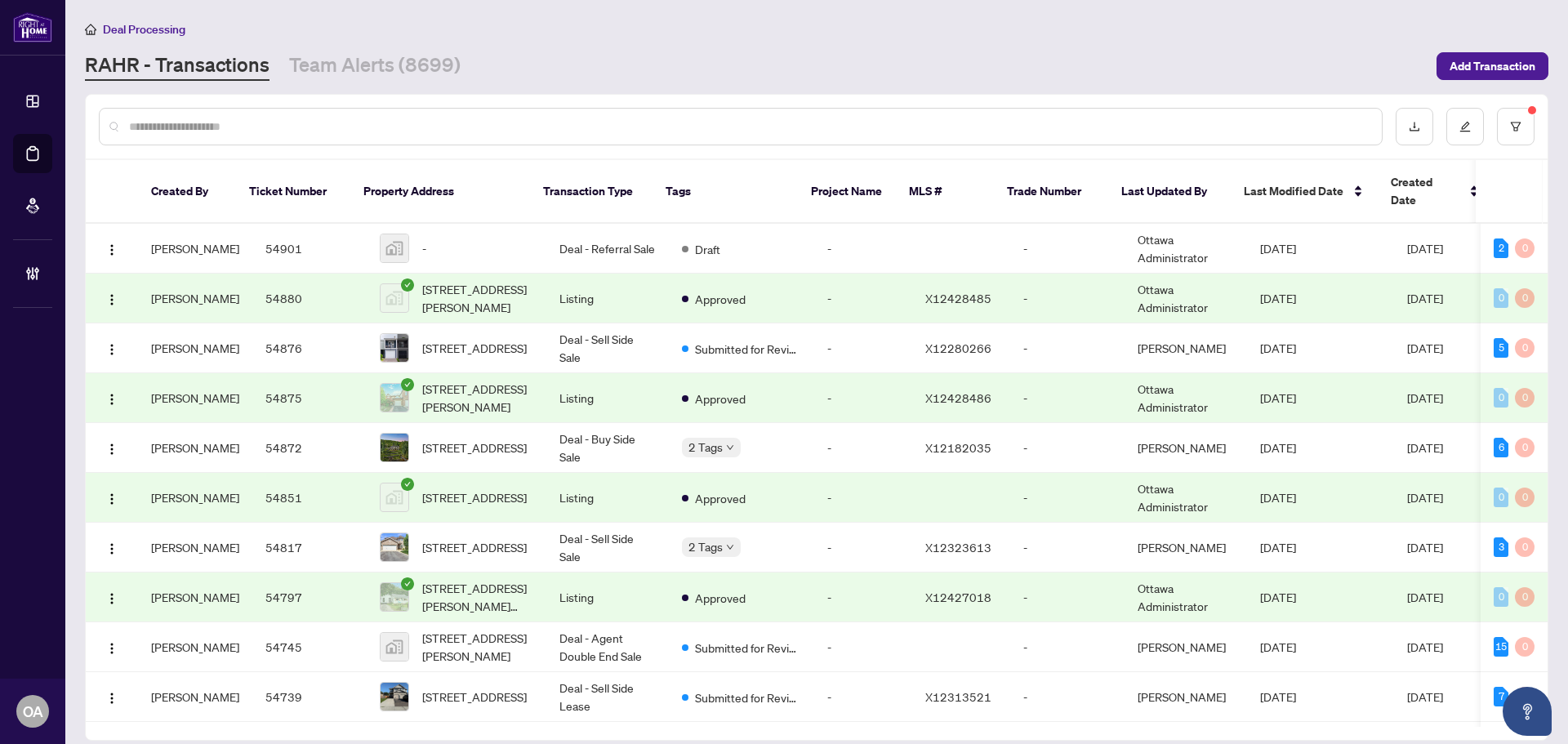
click at [232, 73] on link "RAHR - Transactions" at bounding box center [177, 66] width 185 height 29
click at [473, 439] on span "2803 Centennial Lake Rd, Calabogie, Ontario K0J 1H0, Canada" at bounding box center [474, 447] width 105 height 18
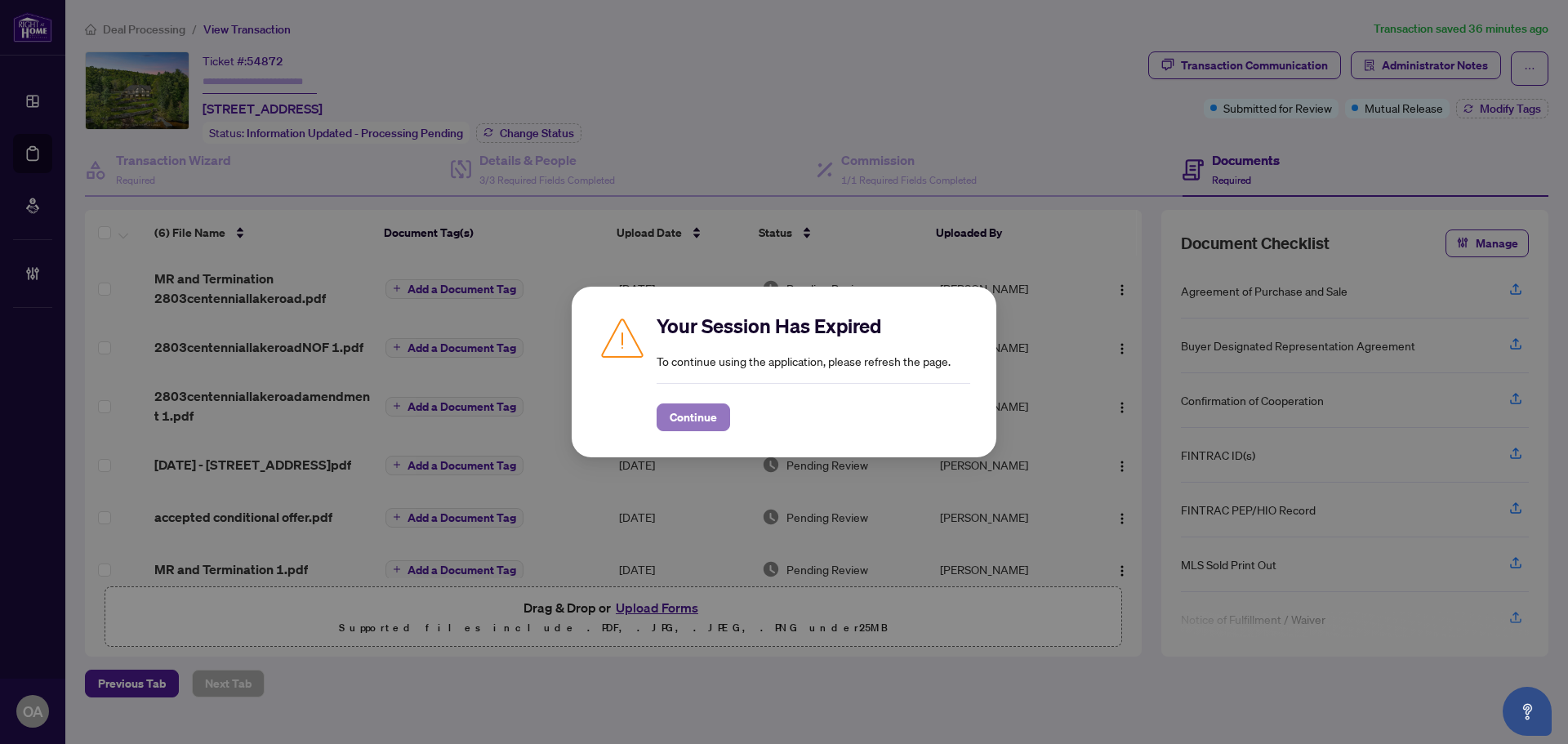
click at [688, 416] on span "Continue" at bounding box center [693, 417] width 48 height 26
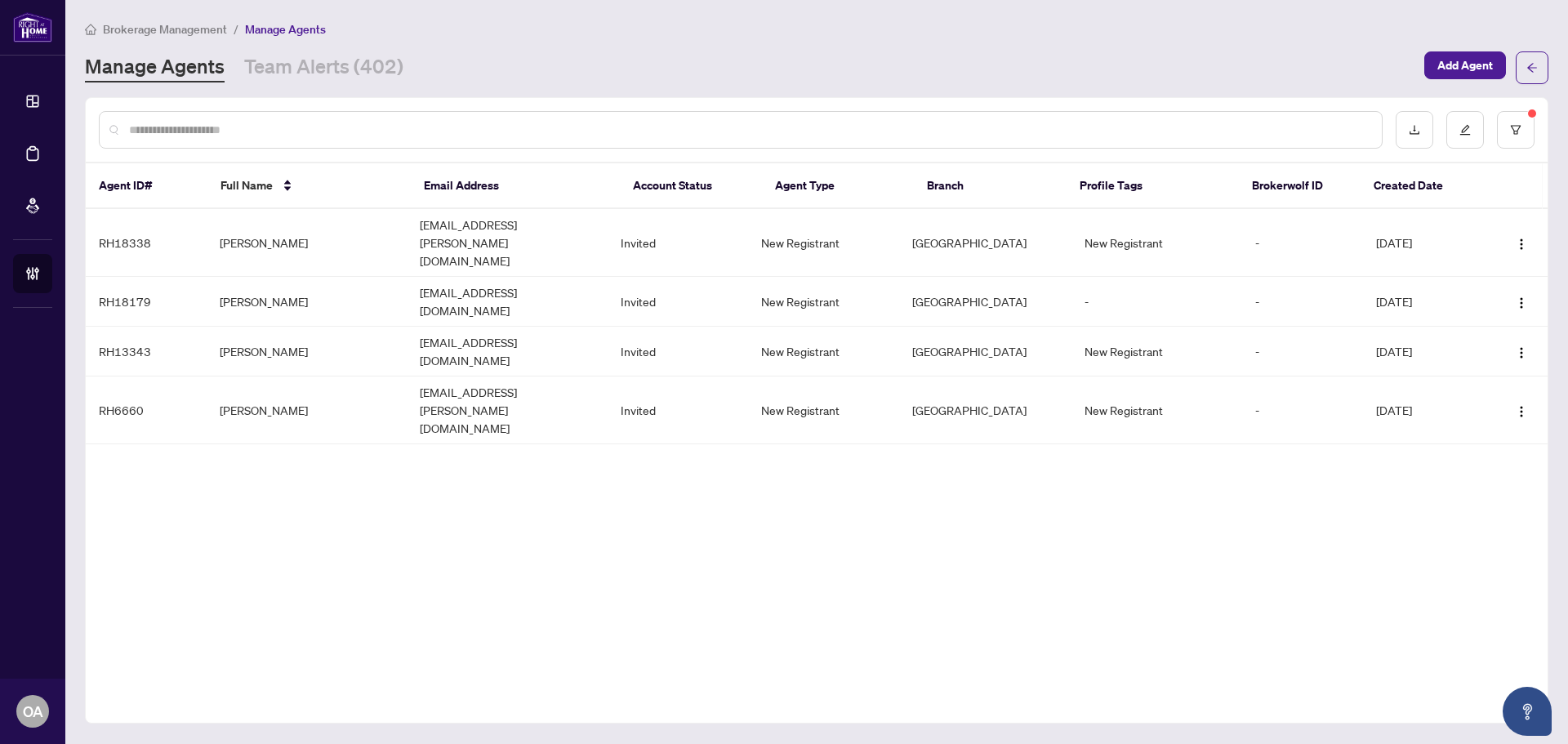
click at [953, 508] on div "Agent ID# Full Name Email Address Account Status Agent Type Branch Profile Tags…" at bounding box center [816, 410] width 1463 height 626
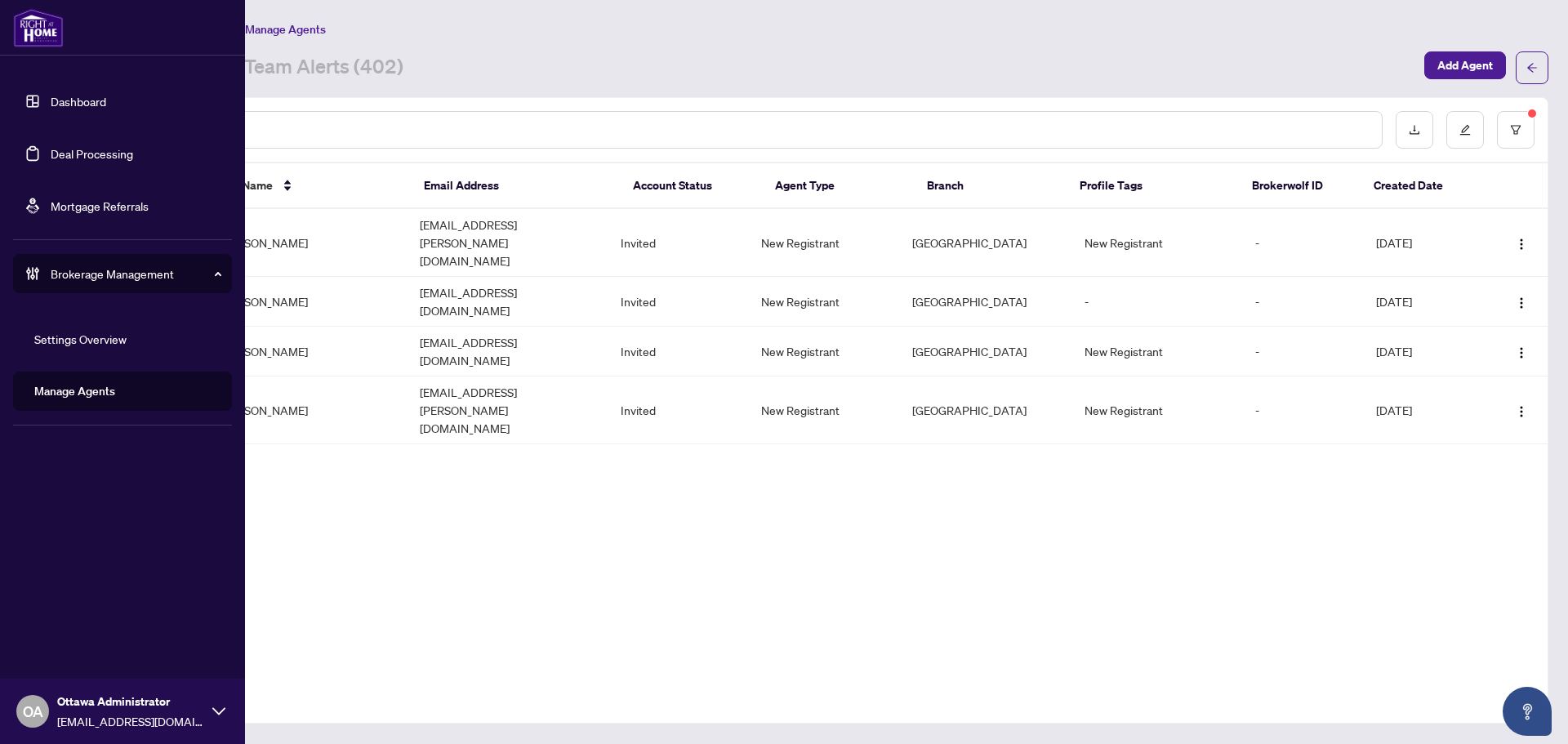
click at [136, 701] on span "Ottawa Administrator" at bounding box center [130, 701] width 147 height 18
click at [81, 651] on span "Logout" at bounding box center [66, 649] width 37 height 26
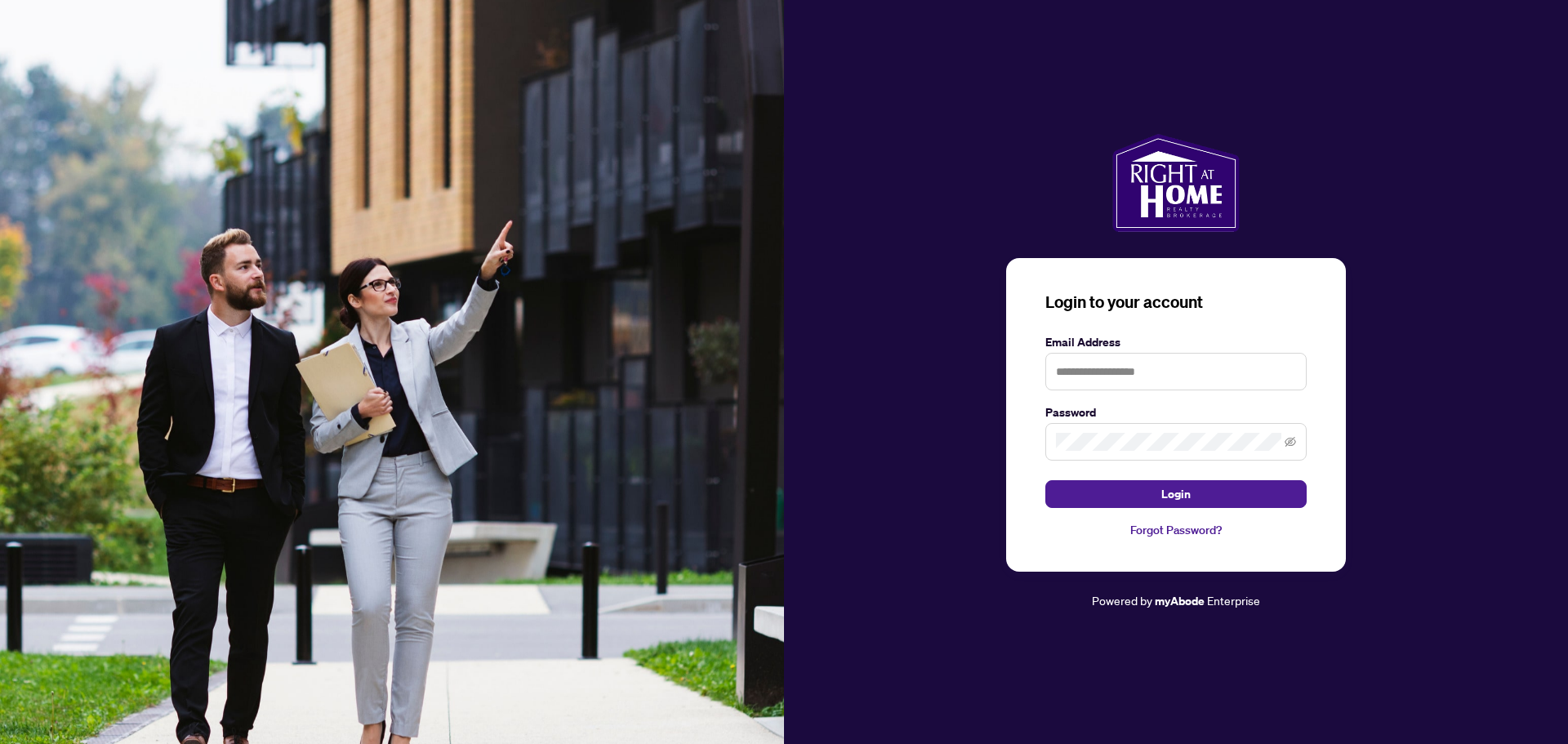
click at [1132, 342] on label "Email Address" at bounding box center [1175, 342] width 261 height 18
type input "**********"
click at [1146, 365] on input "**********" at bounding box center [1175, 372] width 261 height 38
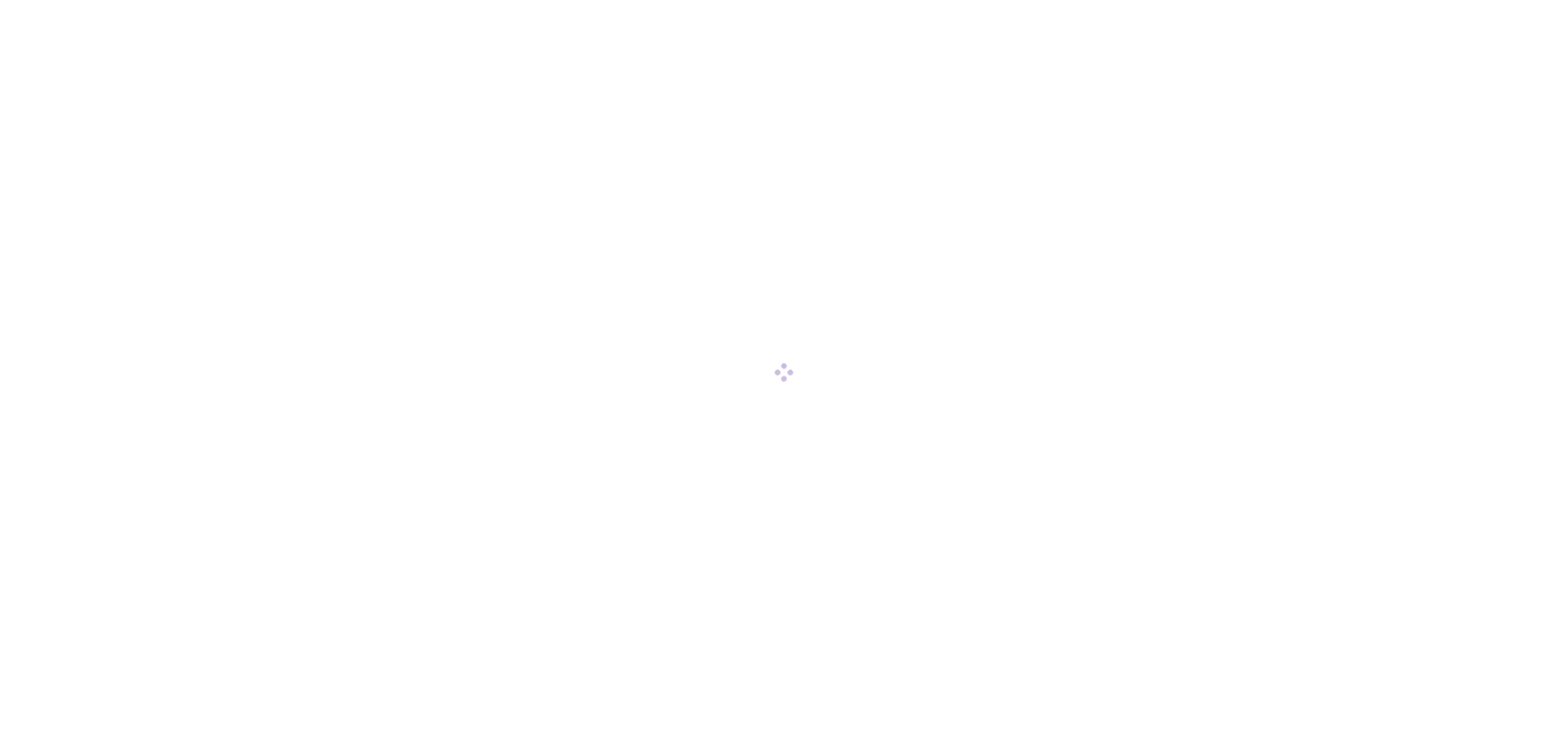
click at [45, 712] on div at bounding box center [784, 372] width 1568 height 744
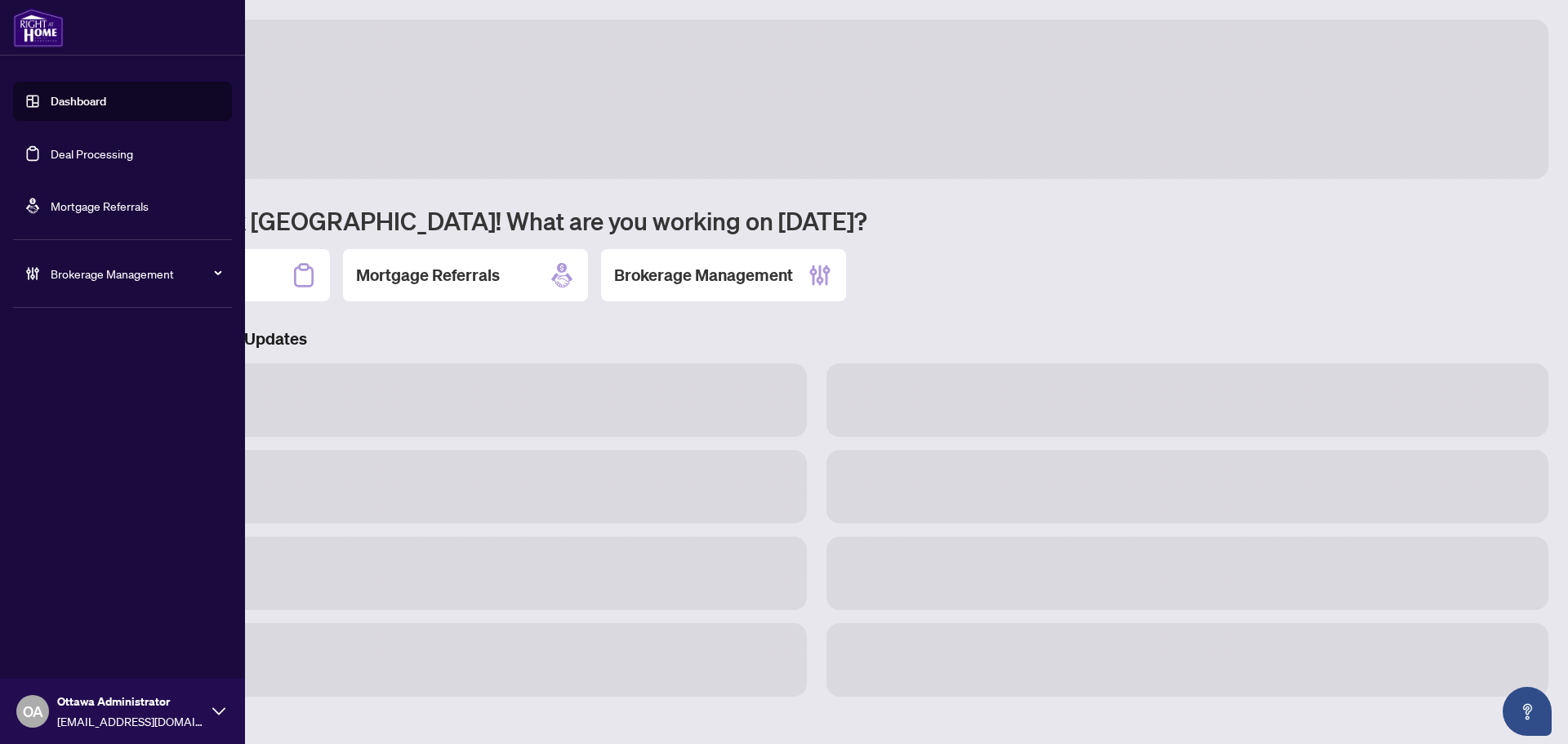
click at [45, 712] on span "OA" at bounding box center [33, 712] width 33 height 33
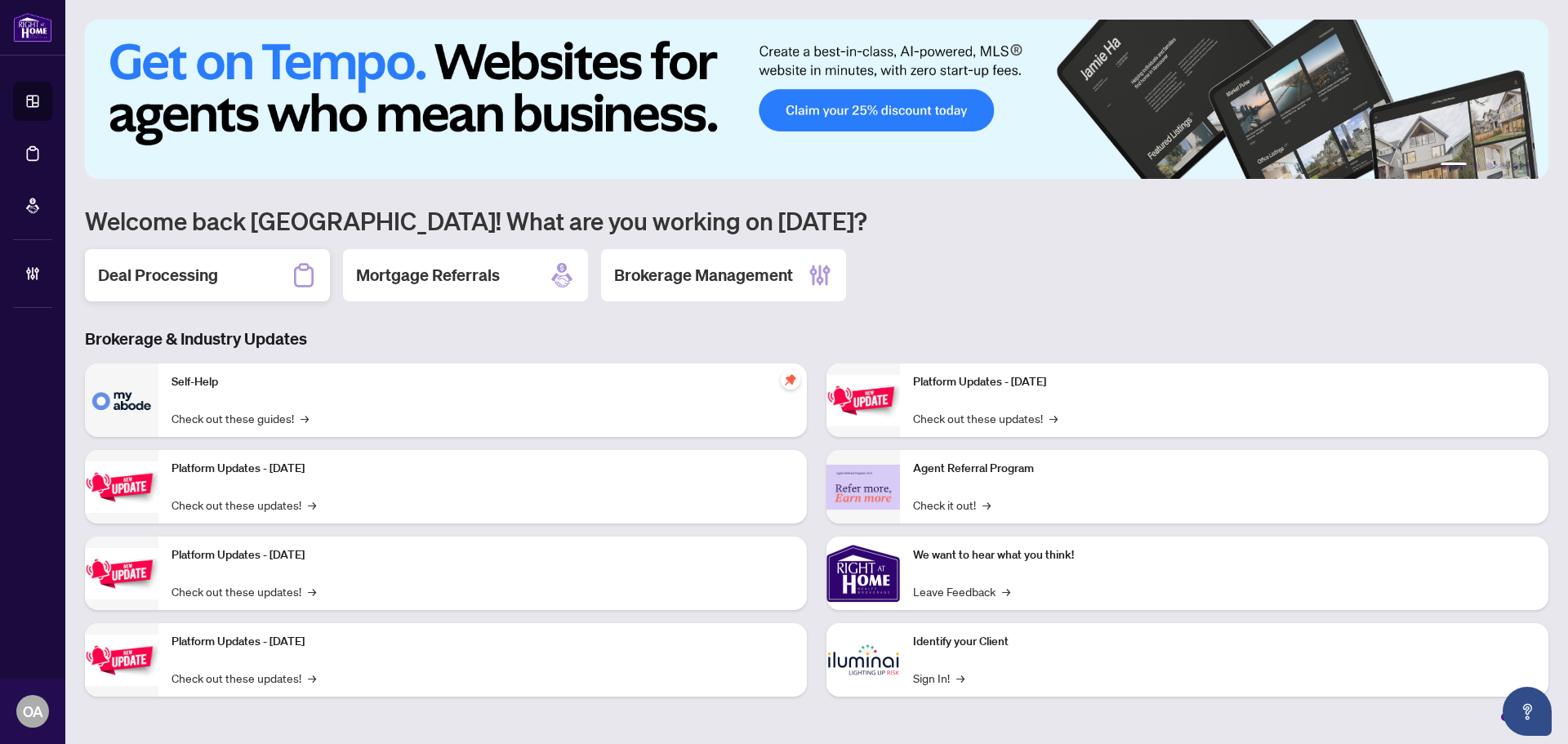
click at [192, 270] on h2 "Deal Processing" at bounding box center [157, 275] width 120 height 23
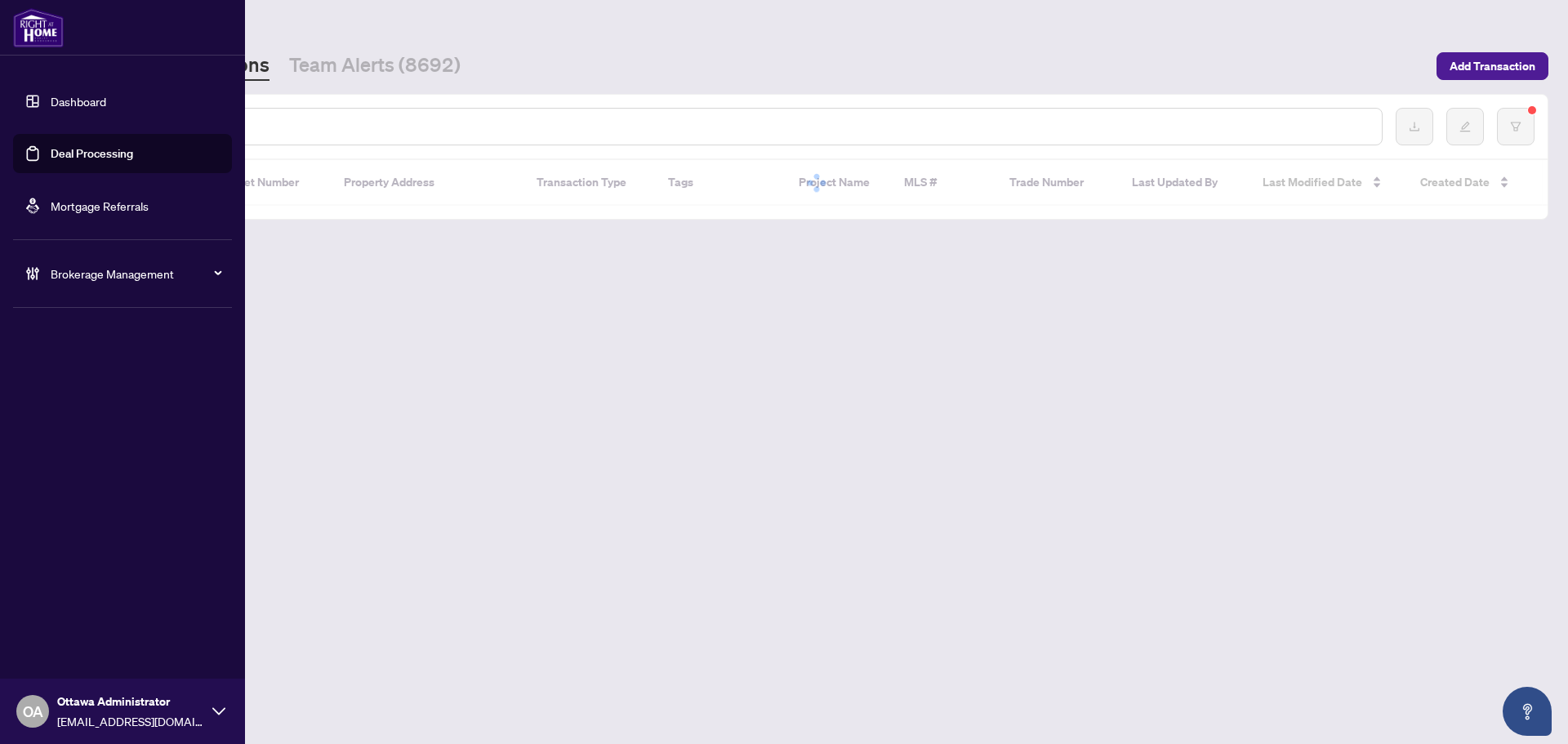
click at [53, 718] on div "OA Ottawa Administrator ottawa@rightathomerealty.com" at bounding box center [122, 711] width 245 height 65
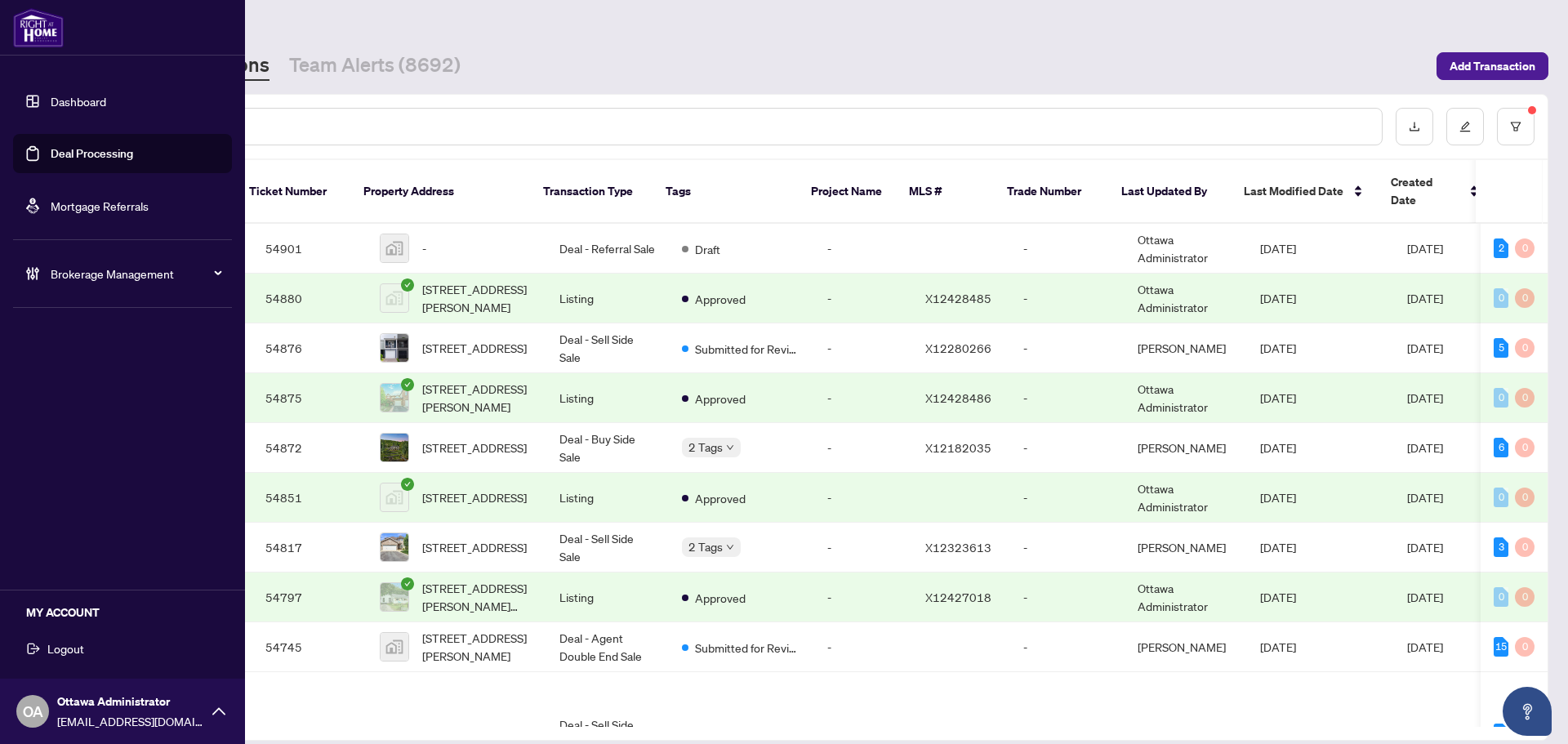
click at [105, 718] on span "[EMAIL_ADDRESS][DOMAIN_NAME]" at bounding box center [130, 721] width 147 height 18
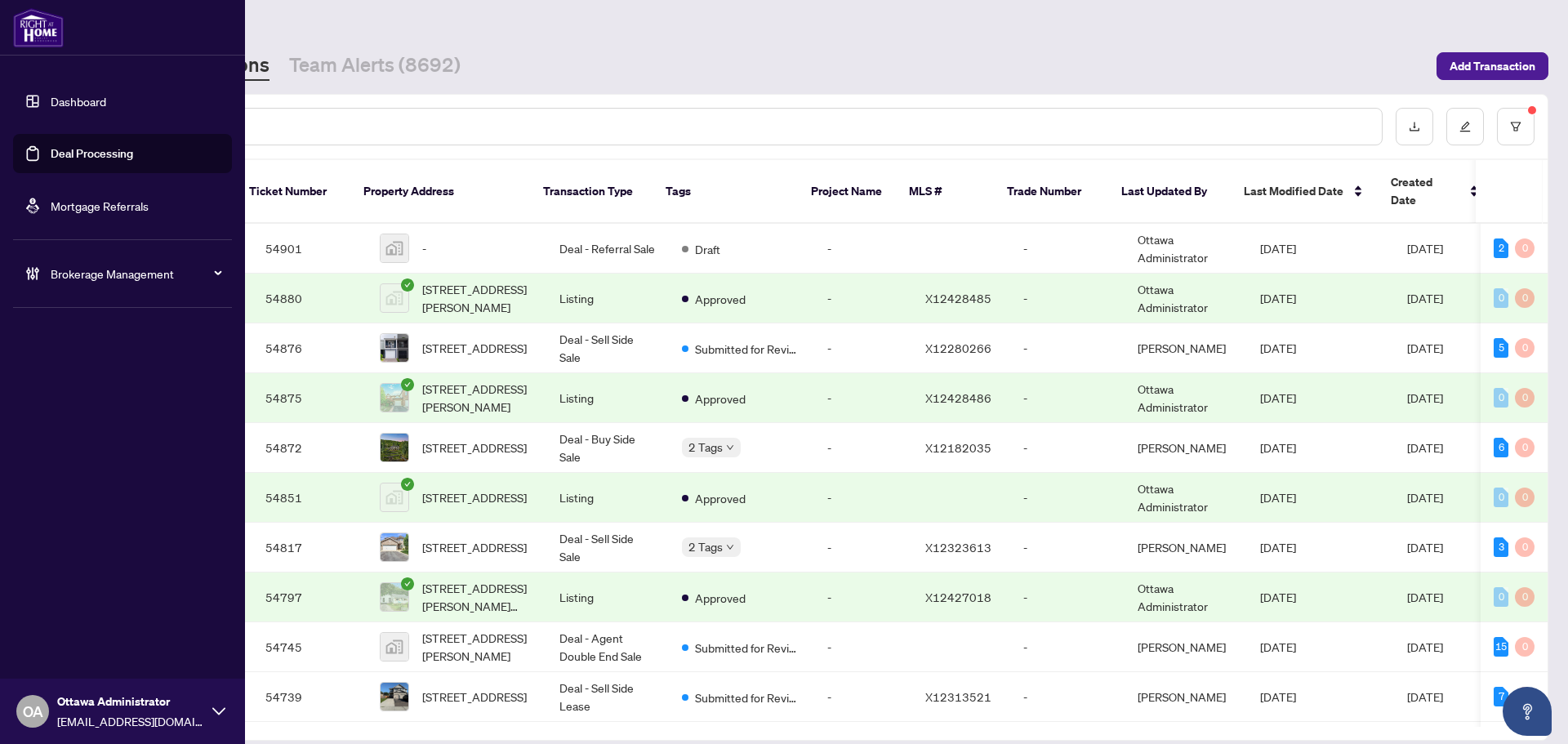
click at [58, 644] on div "Dashboard Deal Processing Mortgage Referrals Brokerage Management OA Ottawa Adm…" at bounding box center [122, 372] width 245 height 744
click at [75, 701] on span "Ottawa Administrator" at bounding box center [130, 701] width 147 height 18
click at [67, 655] on span "Logout" at bounding box center [66, 649] width 37 height 26
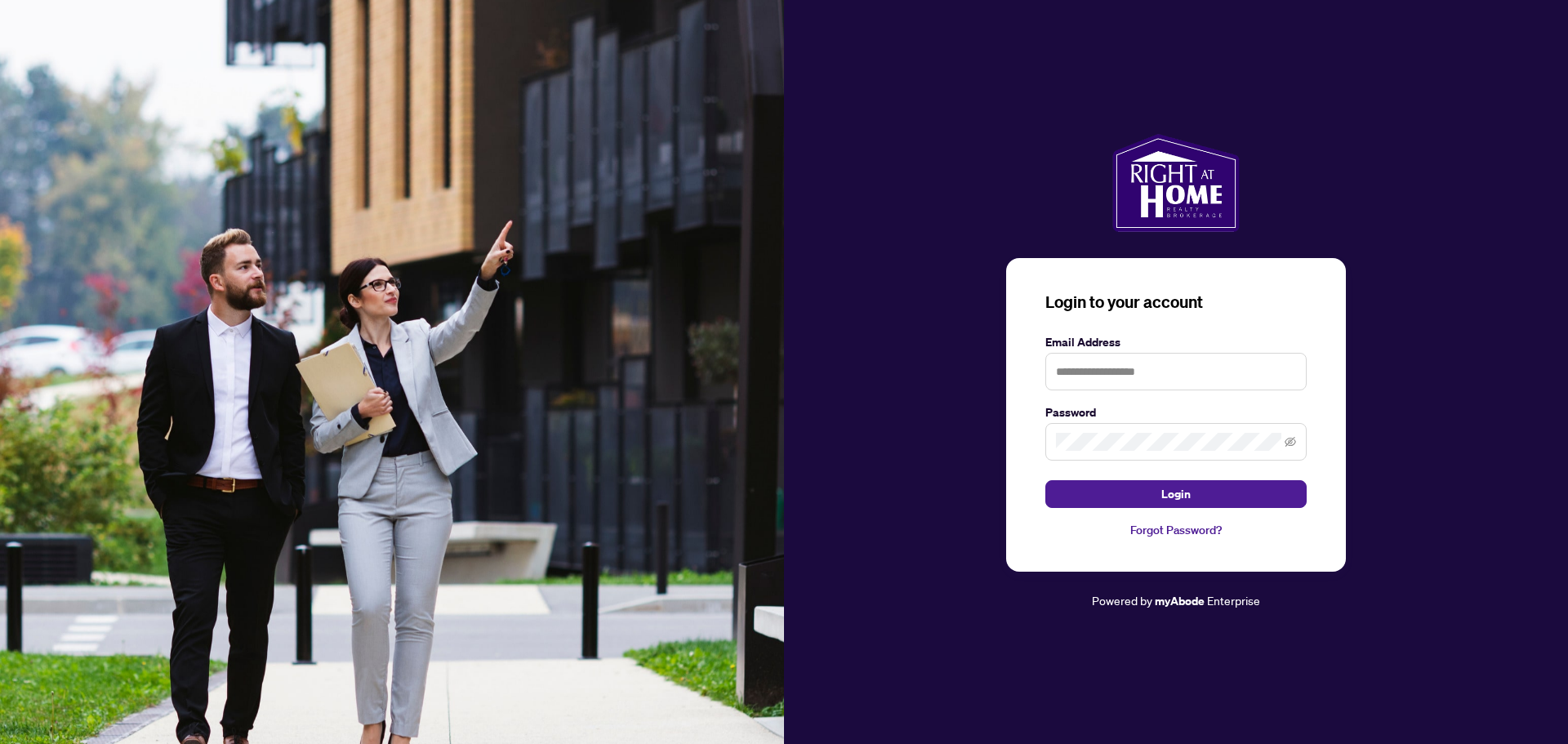
drag, startPoint x: 1116, startPoint y: 408, endPoint x: 1106, endPoint y: 393, distance: 18.0
click at [1115, 408] on label "Password" at bounding box center [1175, 412] width 261 height 18
click at [1101, 375] on input "text" at bounding box center [1175, 372] width 261 height 38
type input "**********"
click at [1045, 480] on button "Login" at bounding box center [1175, 494] width 261 height 28
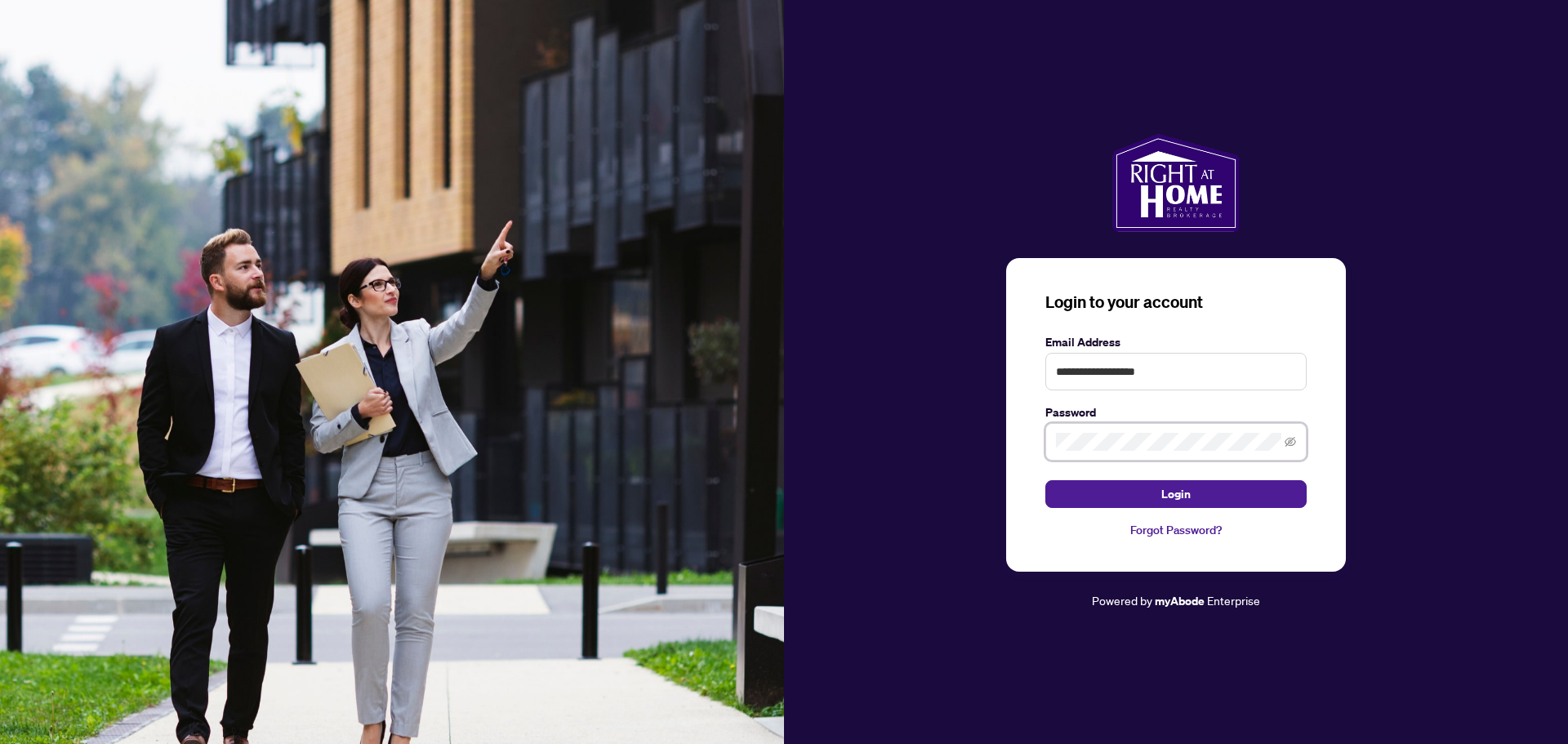
click at [1045, 480] on button "Login" at bounding box center [1175, 494] width 261 height 28
